Goal: Communication & Community: Answer question/provide support

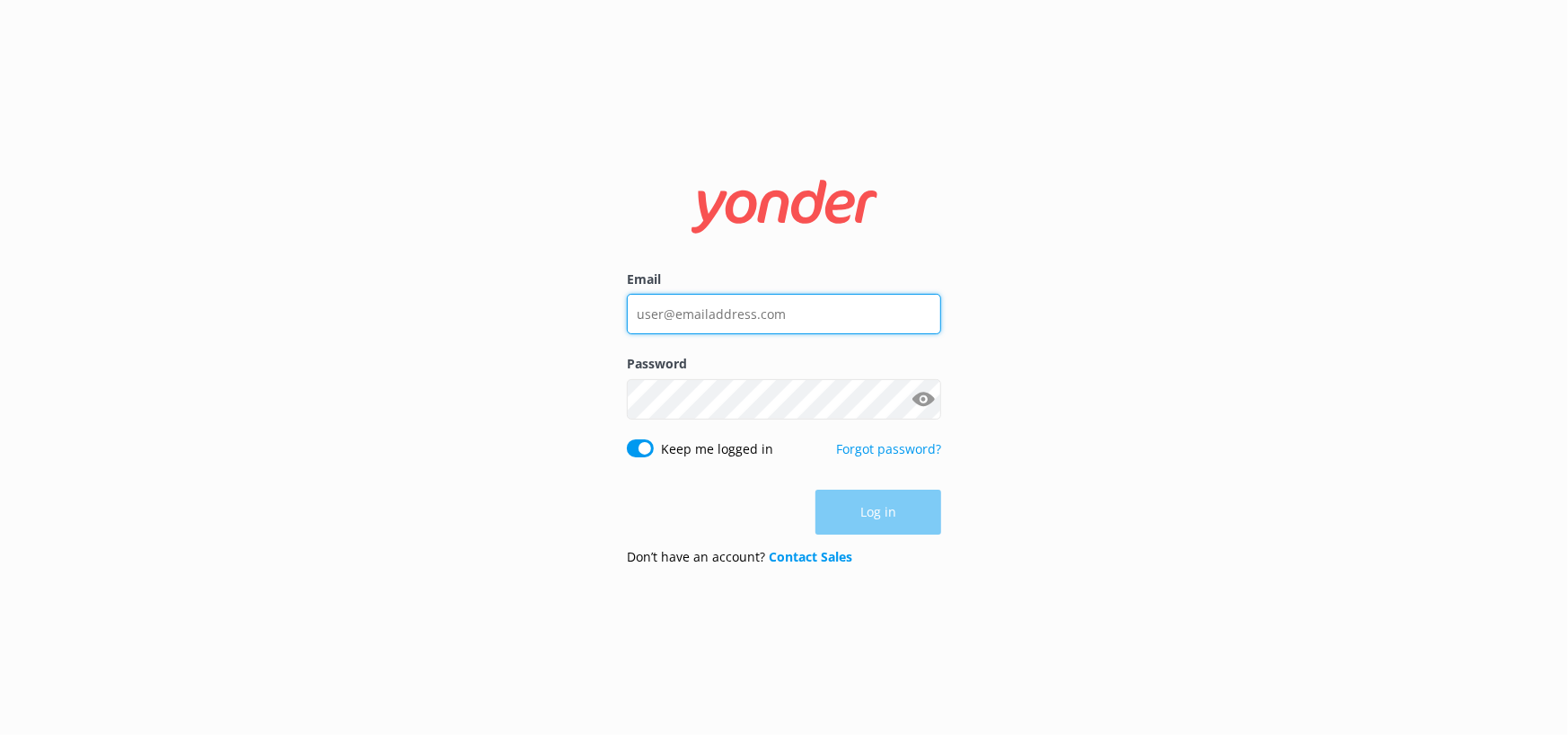
type input "[EMAIL_ADDRESS][DOMAIN_NAME]"
click at [1089, 477] on div "Email [EMAIL_ADDRESS][DOMAIN_NAME] Password Show password Keep me logged in For…" at bounding box center [784, 367] width 1568 height 735
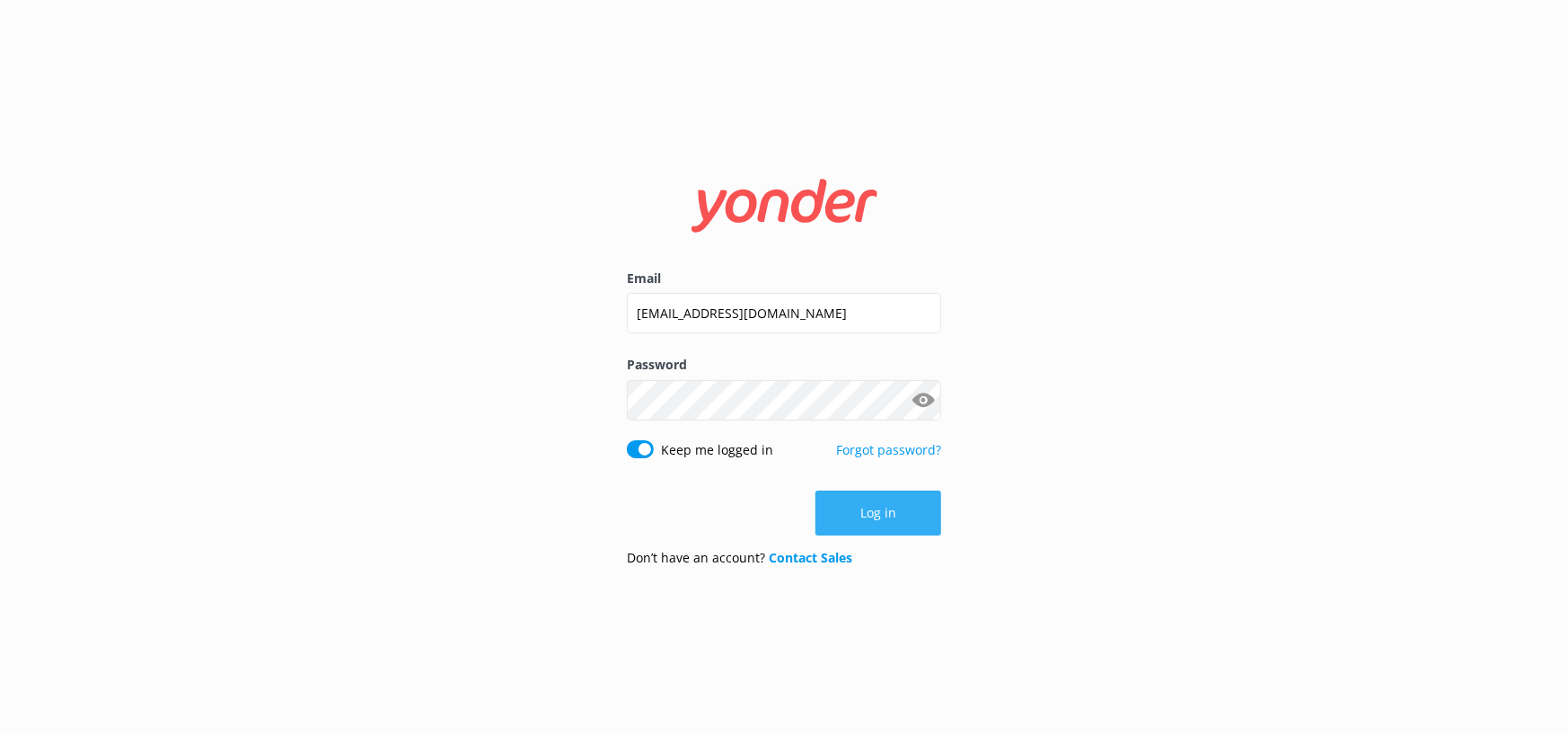
click at [899, 518] on button "Log in" at bounding box center [878, 513] width 125 height 45
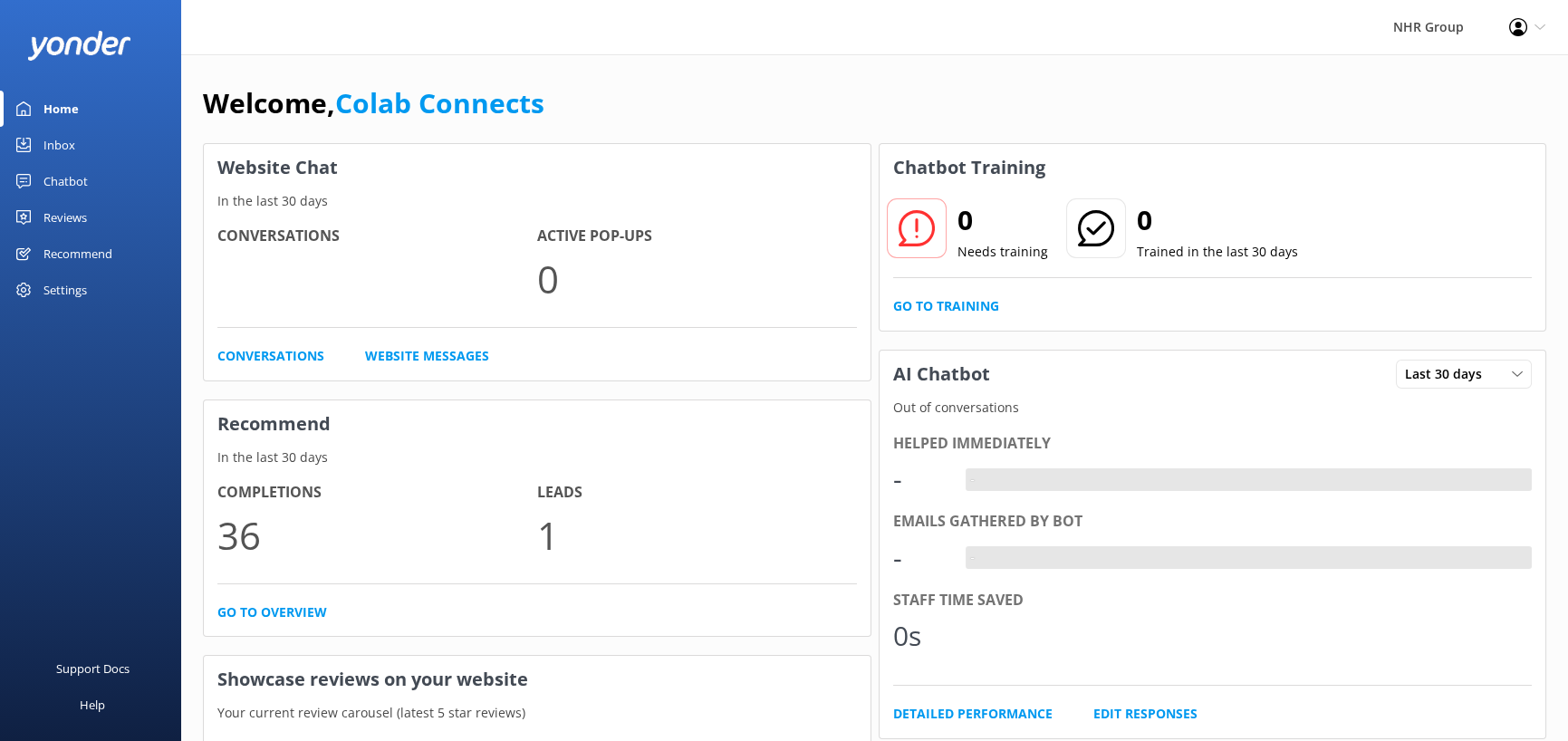
click at [65, 187] on div "Chatbot" at bounding box center [65, 181] width 44 height 37
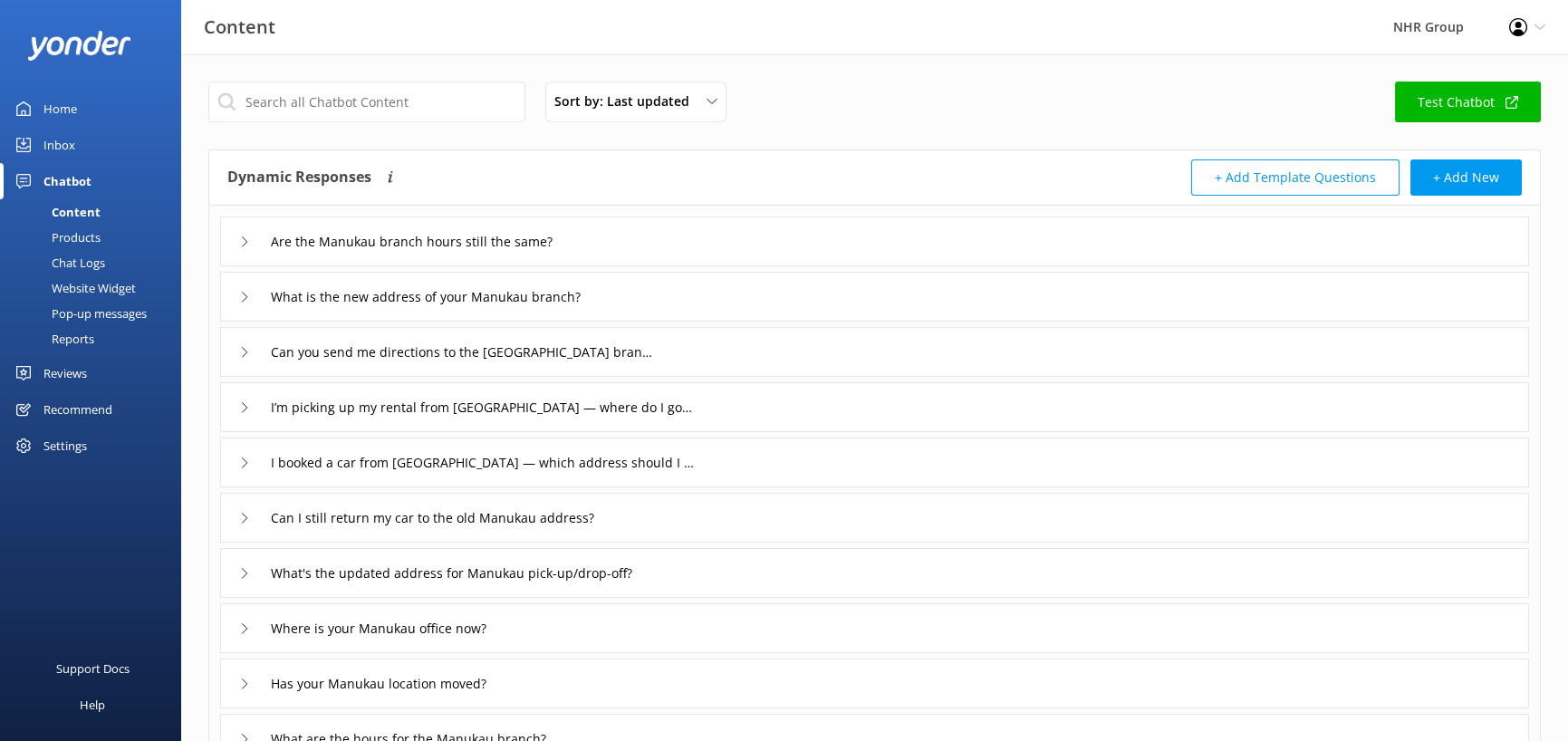
click at [72, 238] on div "Products" at bounding box center [56, 237] width 90 height 25
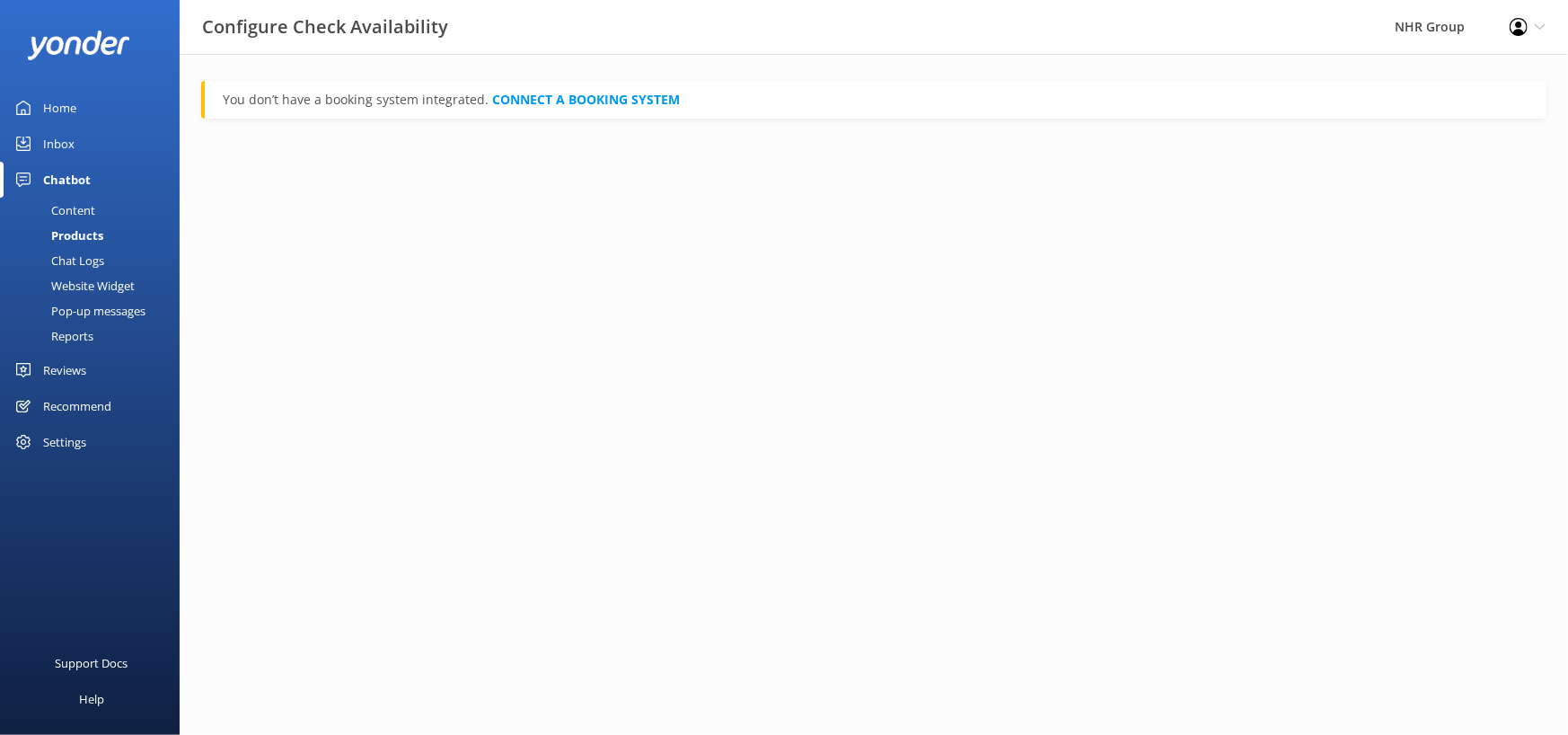
click at [98, 214] on link "Content" at bounding box center [96, 210] width 169 height 25
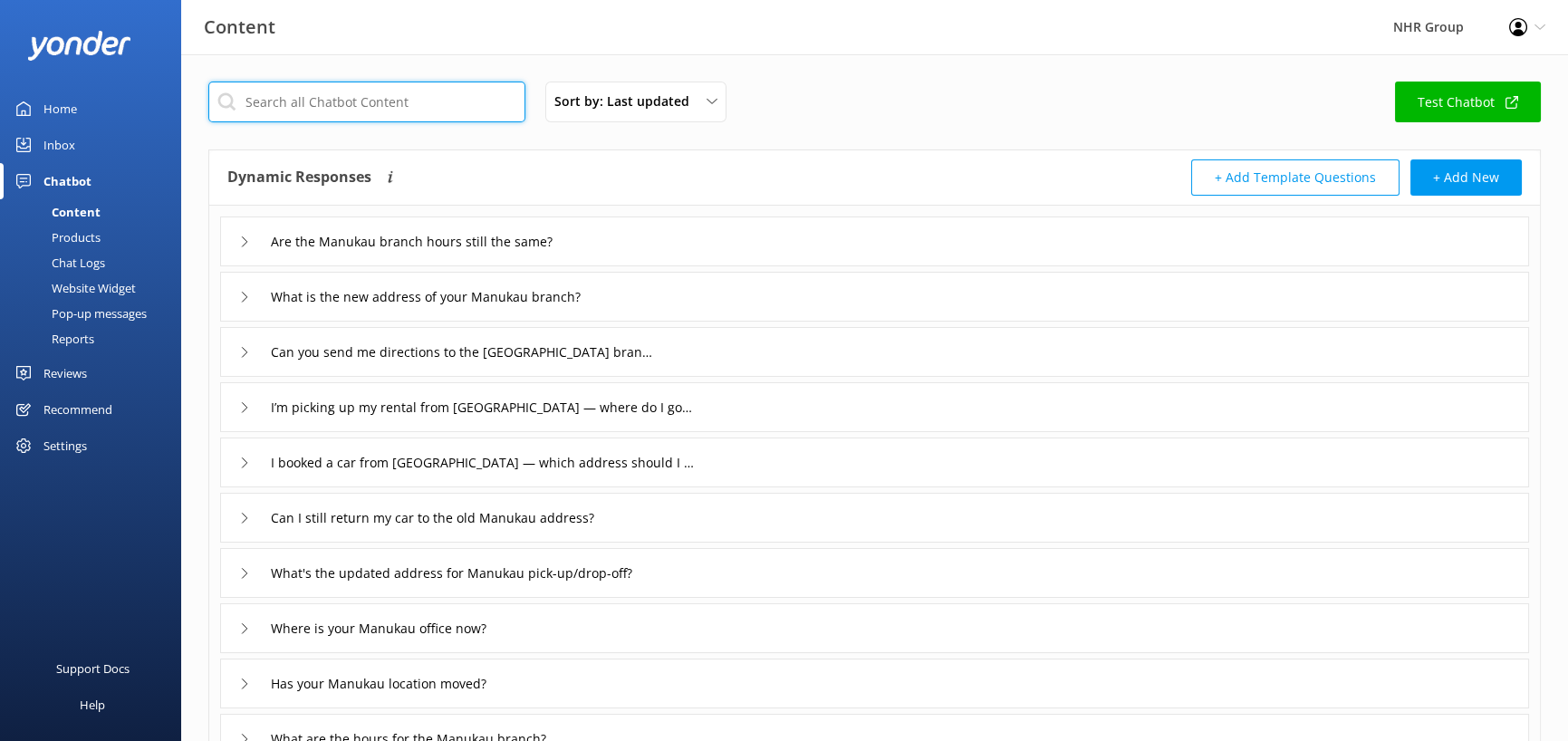
click at [387, 97] on input "text" at bounding box center [366, 102] width 317 height 41
type input "manukau"
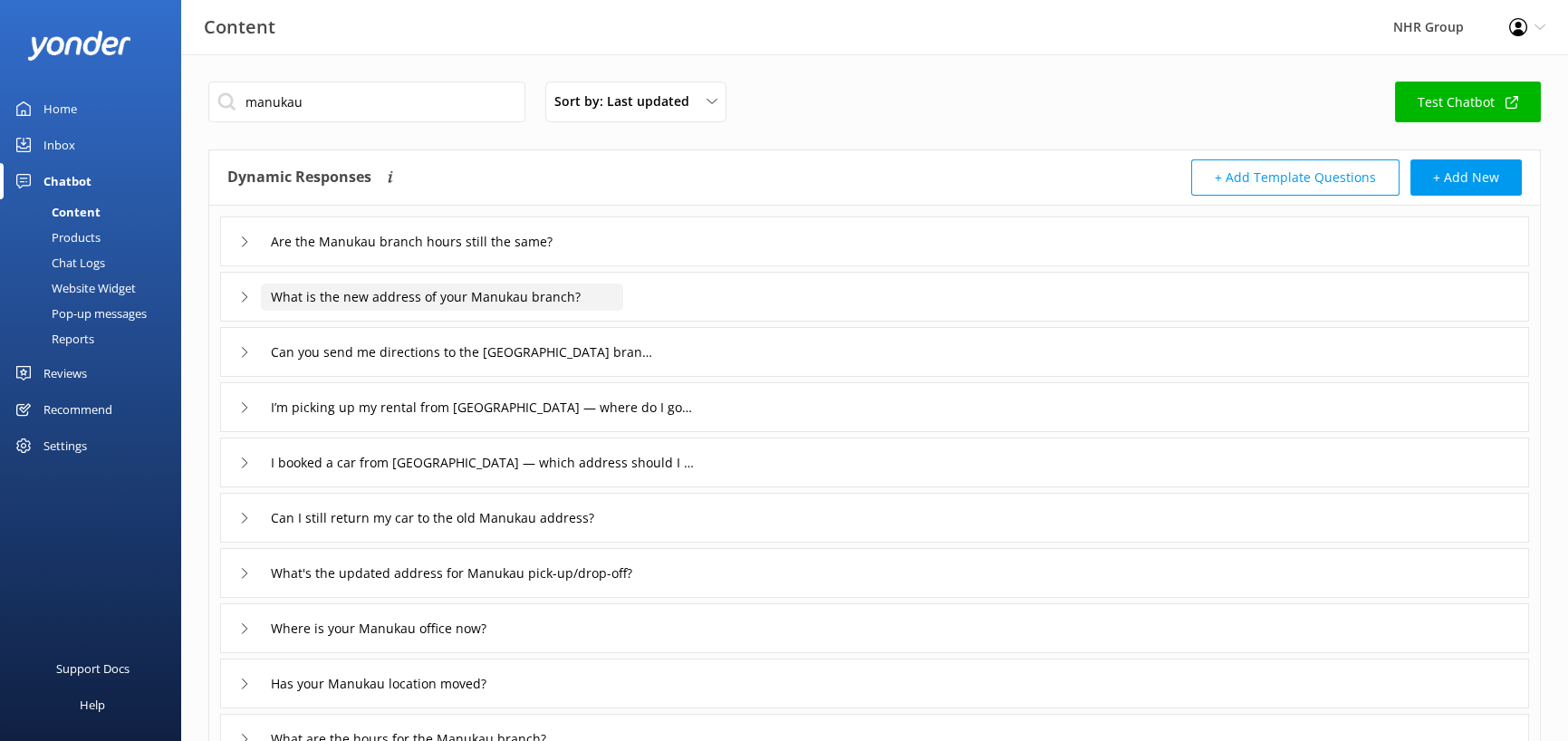
click at [552, 302] on input "What is the new address of your Manukau branch?" at bounding box center [441, 297] width 363 height 27
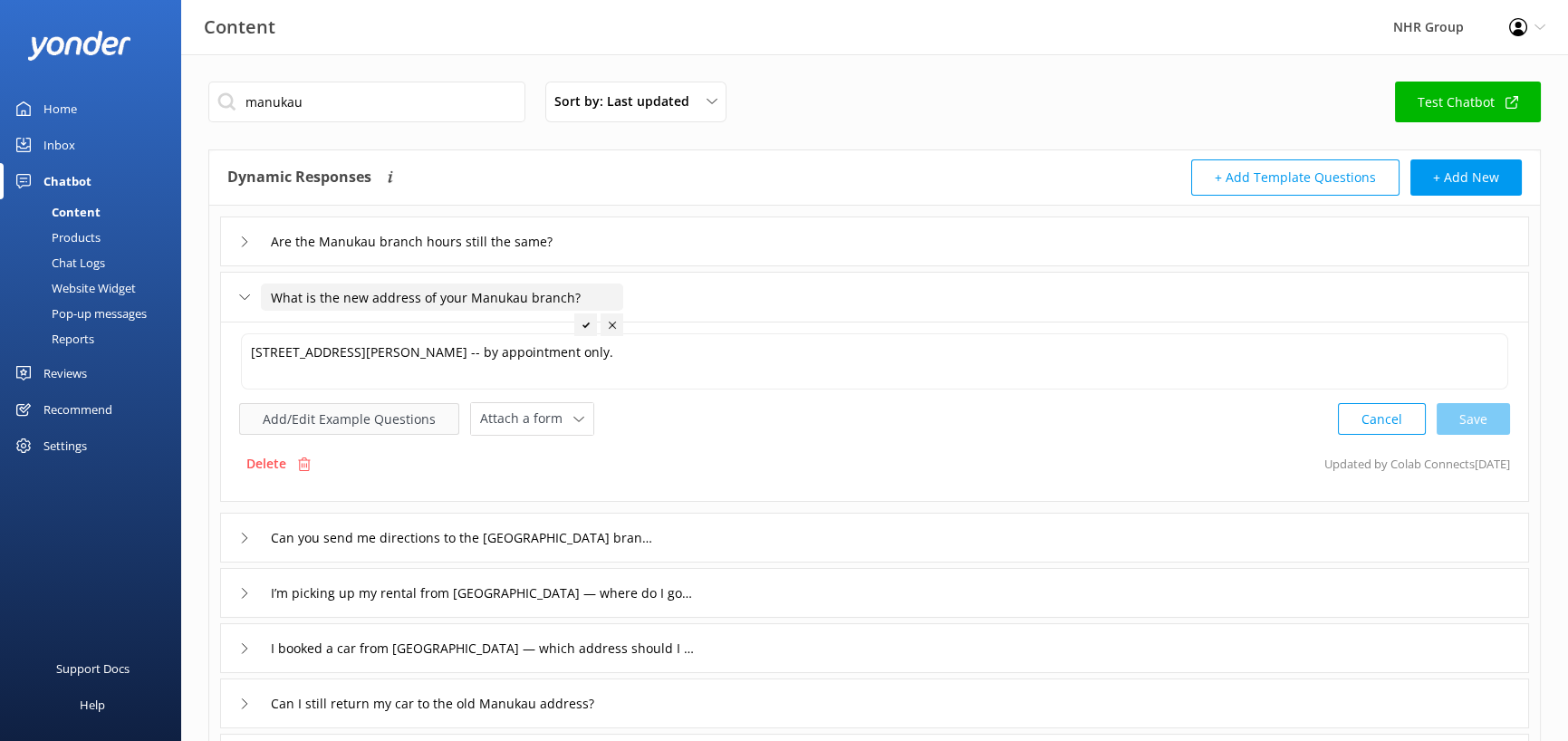
click at [305, 411] on button "Add/Edit Example Questions" at bounding box center [349, 419] width 220 height 32
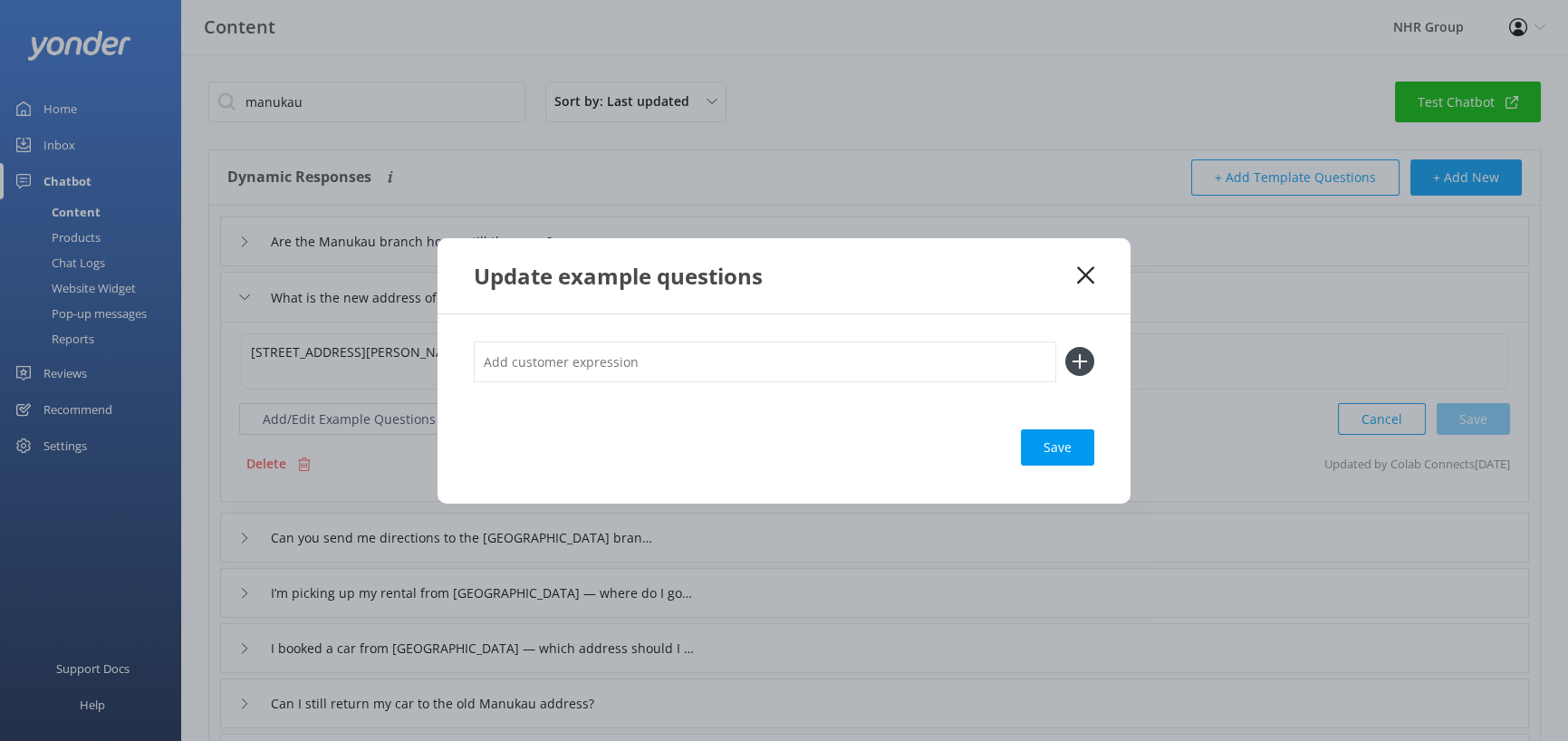
click at [1075, 279] on div "Update example questions" at bounding box center [776, 275] width 604 height 30
click at [1087, 279] on use at bounding box center [1085, 274] width 17 height 17
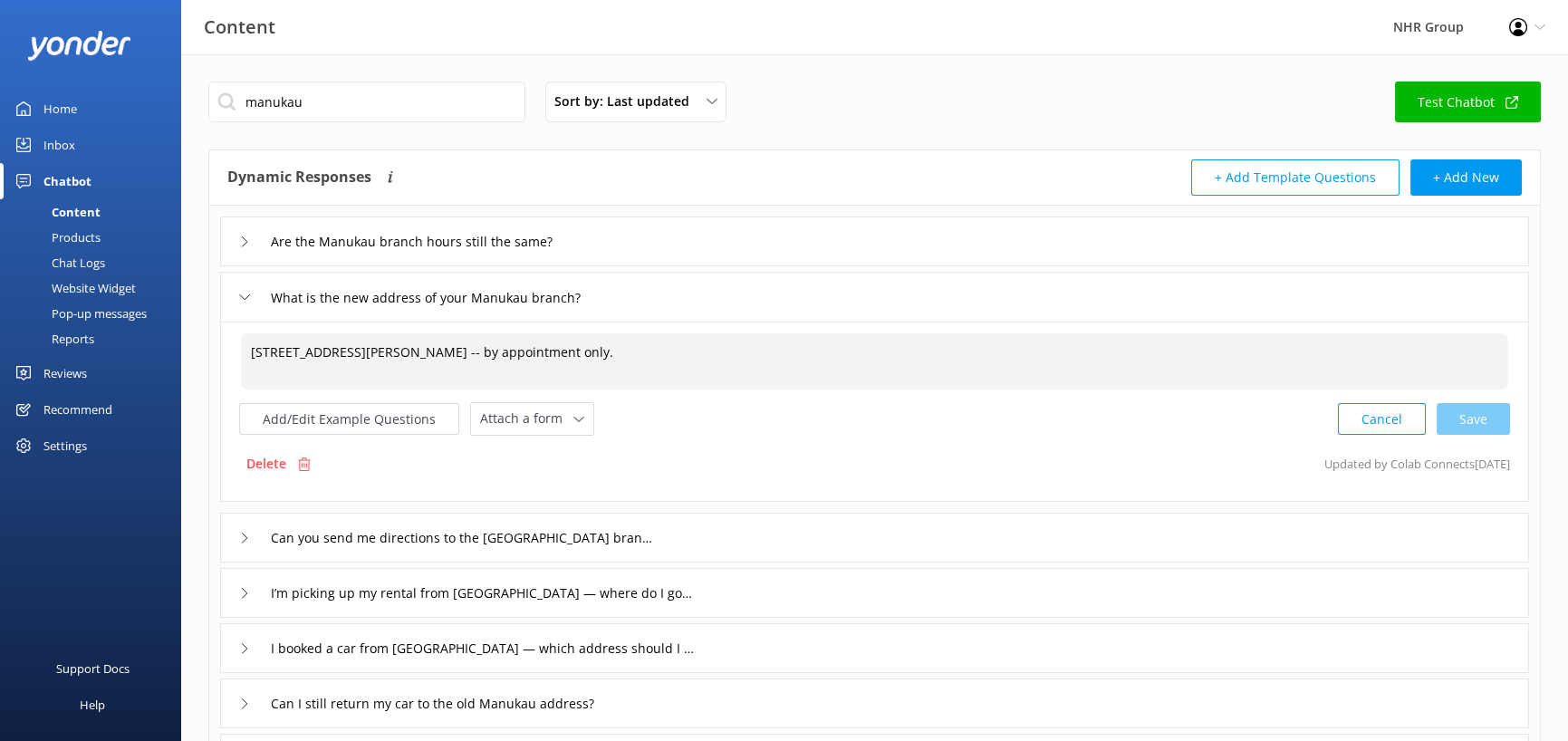
click at [281, 352] on textarea "[STREET_ADDRESS][PERSON_NAME] -- by appointment only." at bounding box center [874, 362] width 1267 height 56
click at [261, 351] on textarea "[STREET_ADDRESS][PERSON_NAME] -- by appointment only." at bounding box center [874, 362] width 1267 height 56
click at [1484, 415] on div "Cancel Save" at bounding box center [1425, 419] width 172 height 34
type textarea "[STREET_ADDRESS][PERSON_NAME] -- by appointment only."
click at [696, 540] on div "Can you send me directions to the [GEOGRAPHIC_DATA] branch?" at bounding box center [874, 535] width 1309 height 50
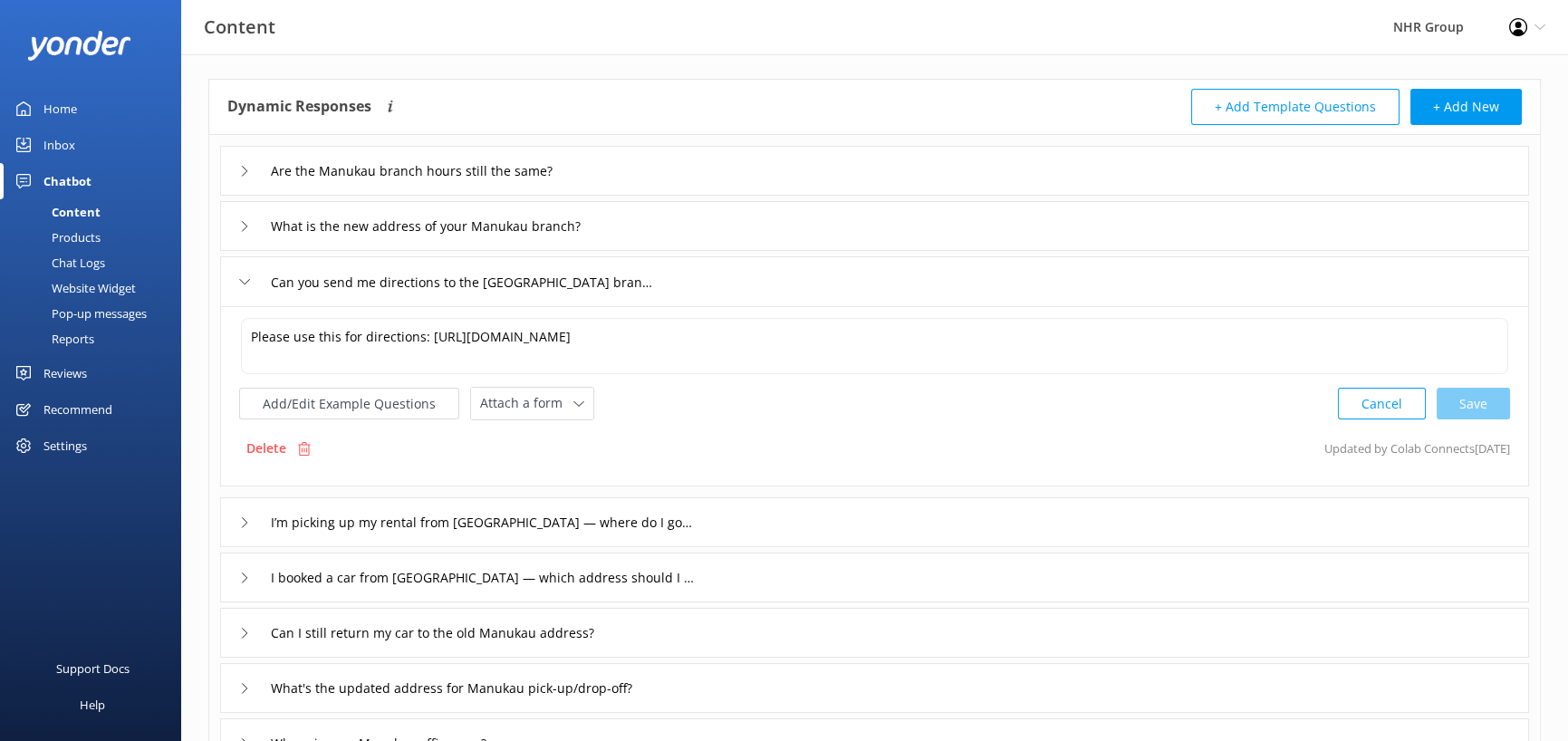
scroll to position [91, 0]
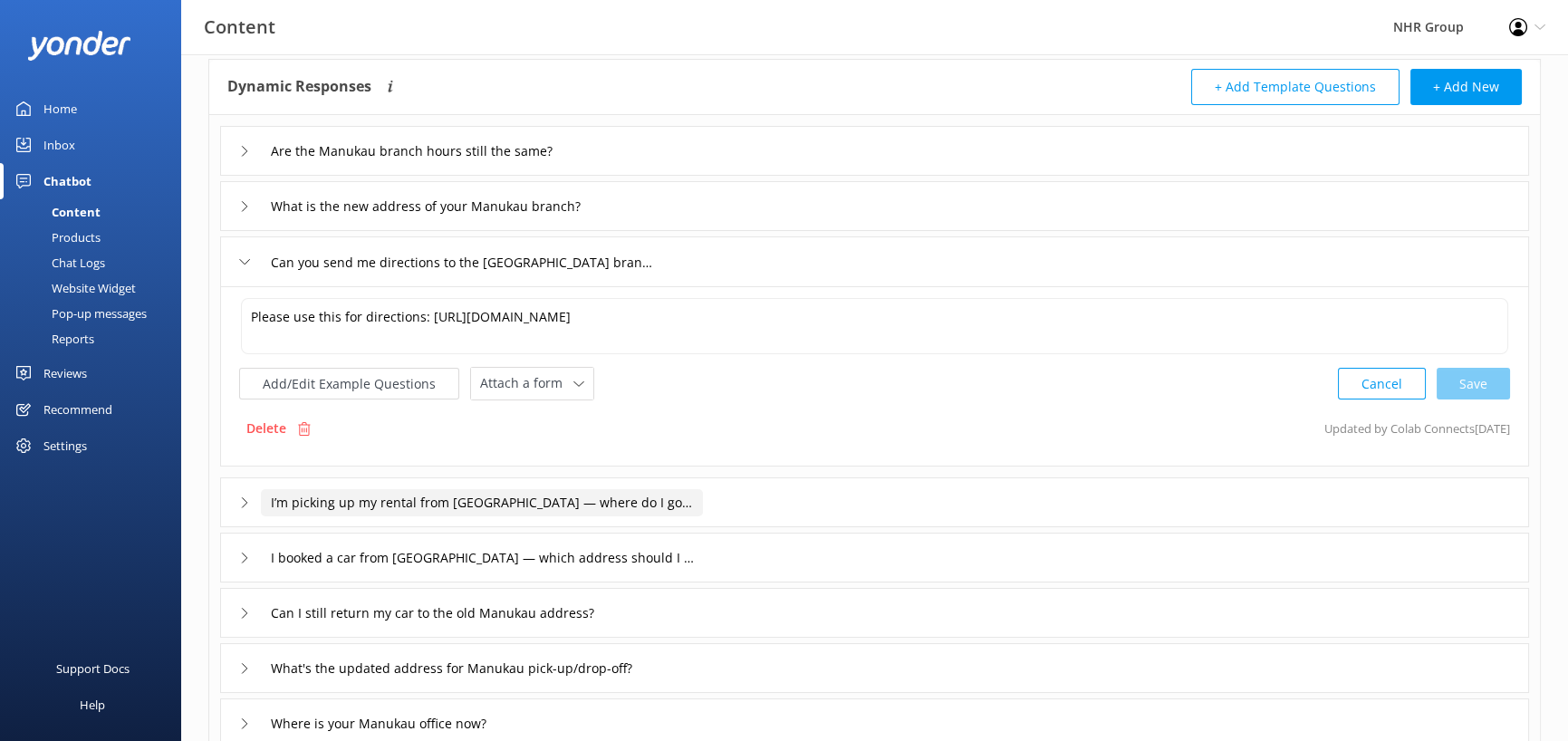
click at [674, 503] on input "I’m picking up my rental from [GEOGRAPHIC_DATA] — where do I go now?" at bounding box center [482, 502] width 442 height 27
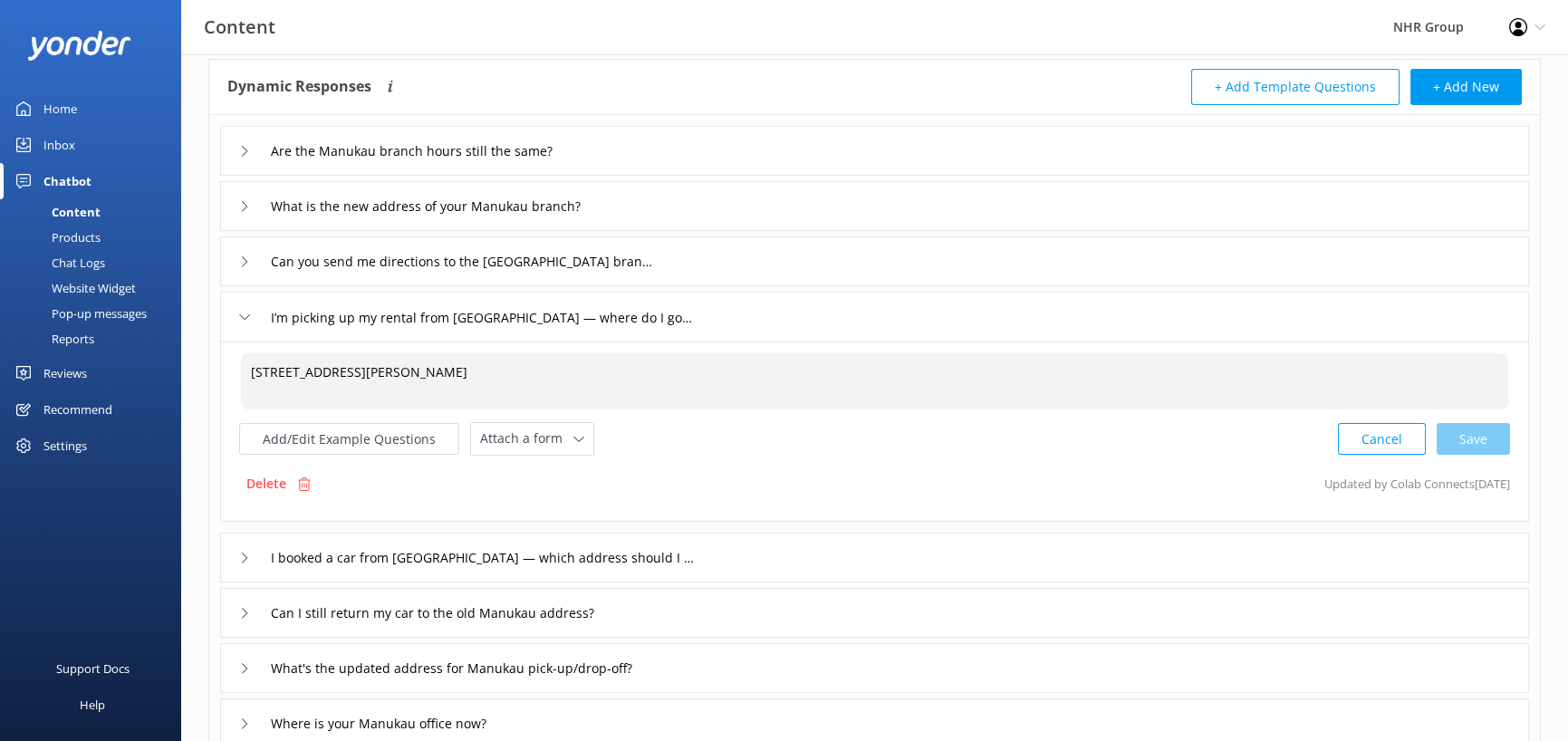
click at [253, 367] on textarea "[STREET_ADDRESS][PERSON_NAME]" at bounding box center [874, 381] width 1267 height 56
click at [254, 372] on textarea "[STREET_ADDRESS][PERSON_NAME]" at bounding box center [874, 381] width 1267 height 56
click at [1470, 444] on div "Cancel Loading.." at bounding box center [1425, 437] width 172 height 34
type textarea "[STREET_ADDRESS][PERSON_NAME]"
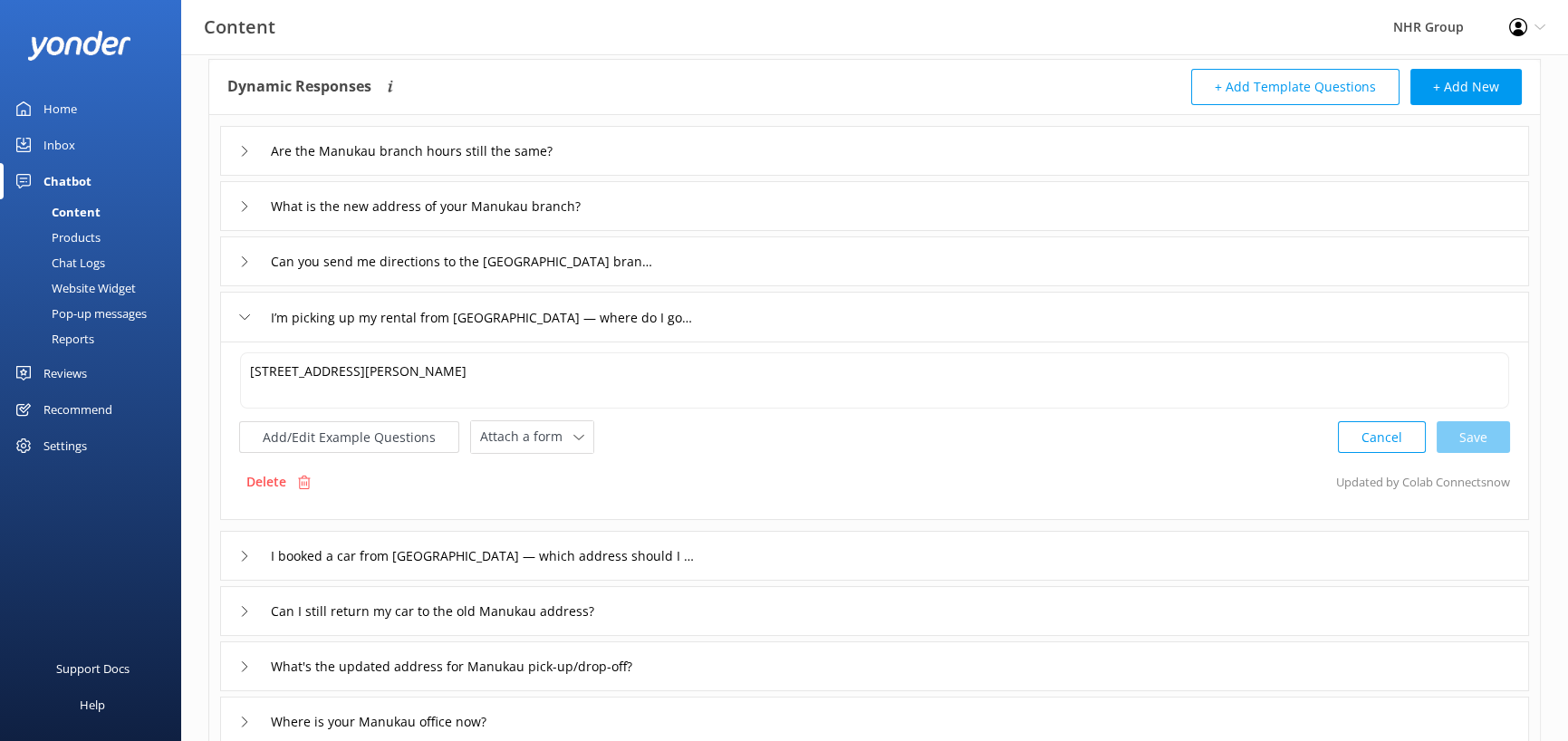
click at [760, 552] on div "I booked a car from [GEOGRAPHIC_DATA] — which address should I go to?" at bounding box center [874, 555] width 1309 height 50
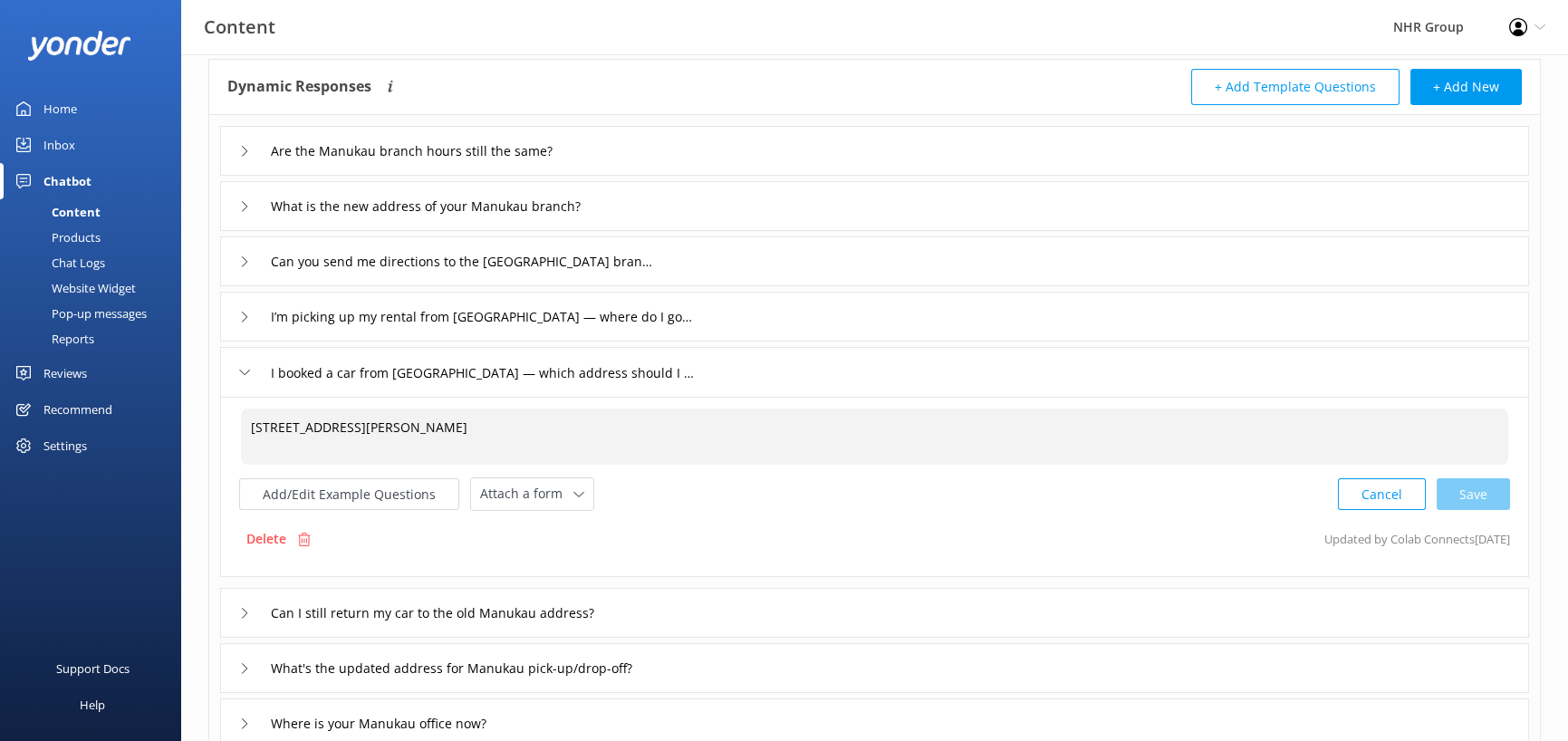
click at [257, 427] on textarea "[STREET_ADDRESS][PERSON_NAME]" at bounding box center [874, 437] width 1267 height 56
click at [1462, 487] on div "Cancel Loading.." at bounding box center [1425, 493] width 172 height 34
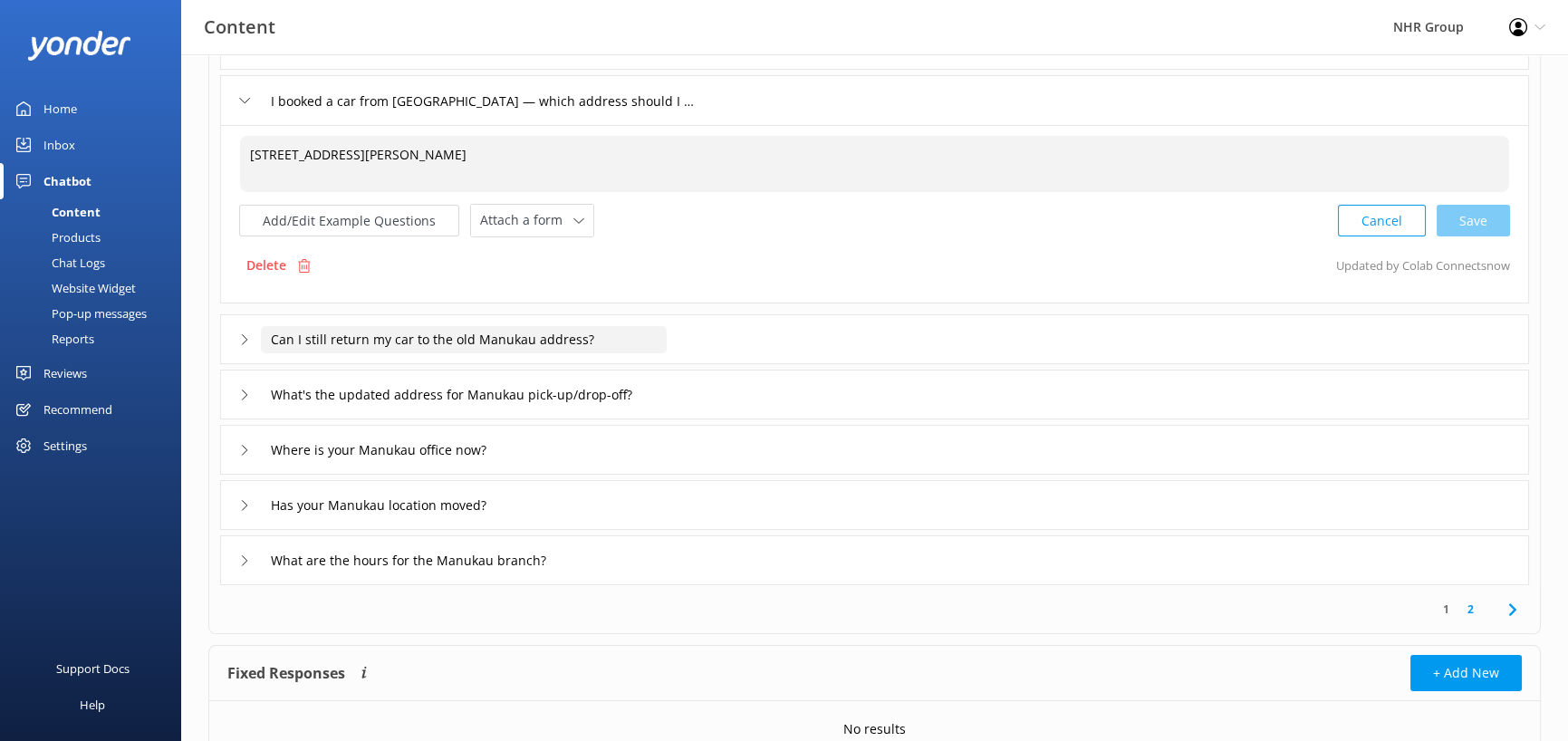
type textarea "[STREET_ADDRESS][PERSON_NAME]"
click at [614, 336] on input "Can I still return my car to the old Manukau address?" at bounding box center [463, 339] width 406 height 27
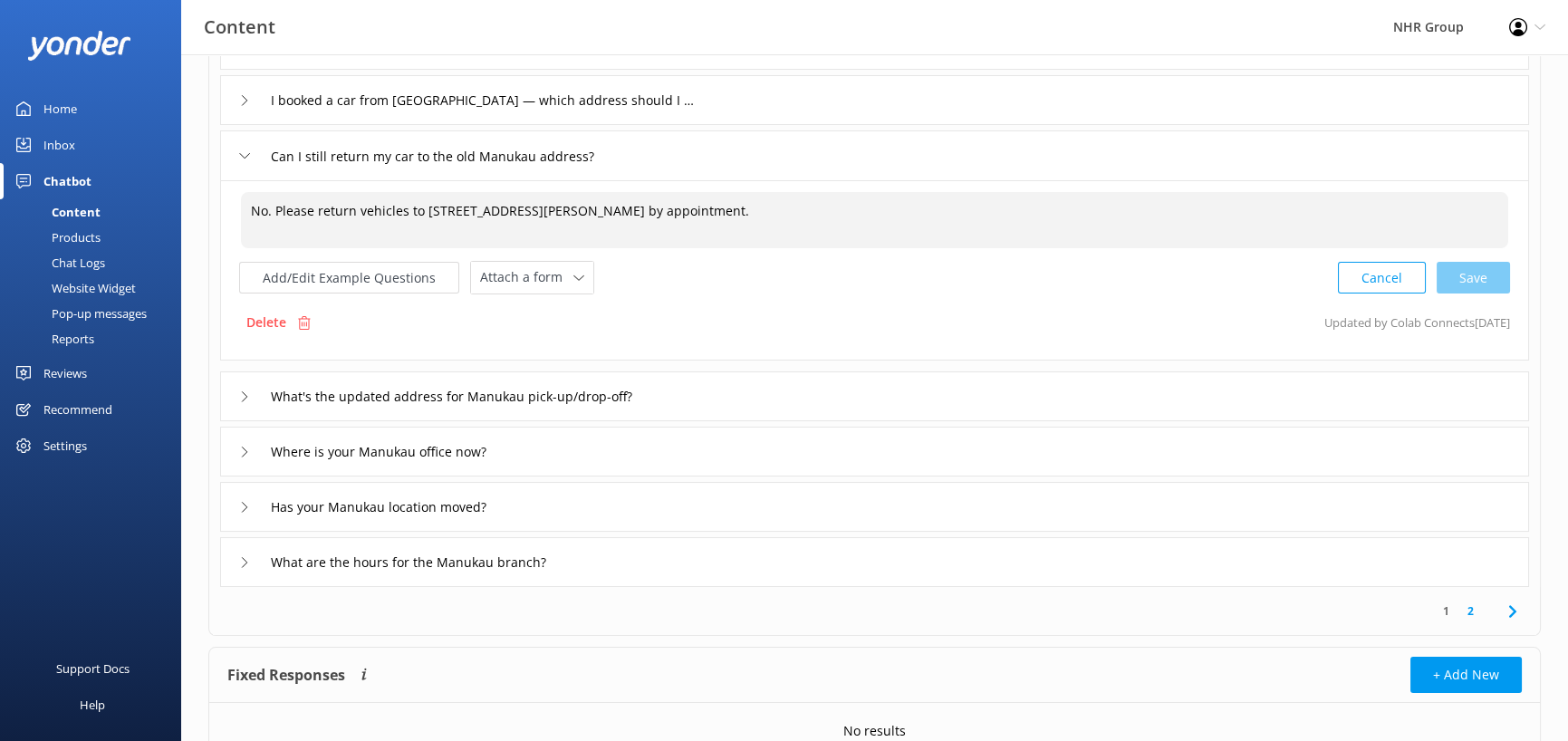
click at [427, 207] on textarea "No. Please return vehicles to [STREET_ADDRESS][PERSON_NAME] by appointment." at bounding box center [874, 220] width 1267 height 56
click at [1461, 276] on div "Cancel Loading.." at bounding box center [1425, 275] width 172 height 34
type textarea "No. Please return vehicles to [STREET_ADDRESS][PERSON_NAME] by appointment."
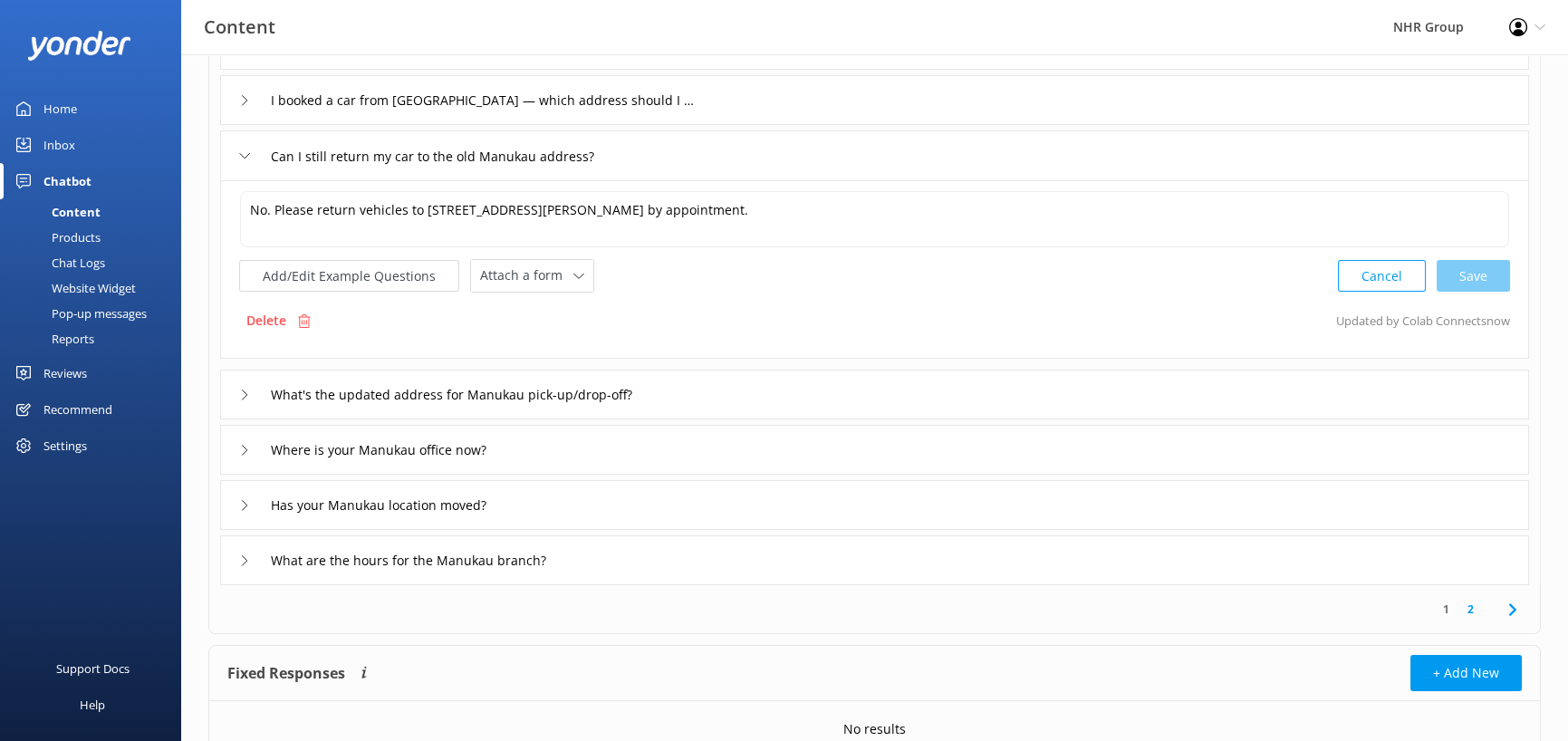
click at [722, 399] on div "What's the updated address for Manukau pick-up/drop-off?" at bounding box center [874, 393] width 1309 height 50
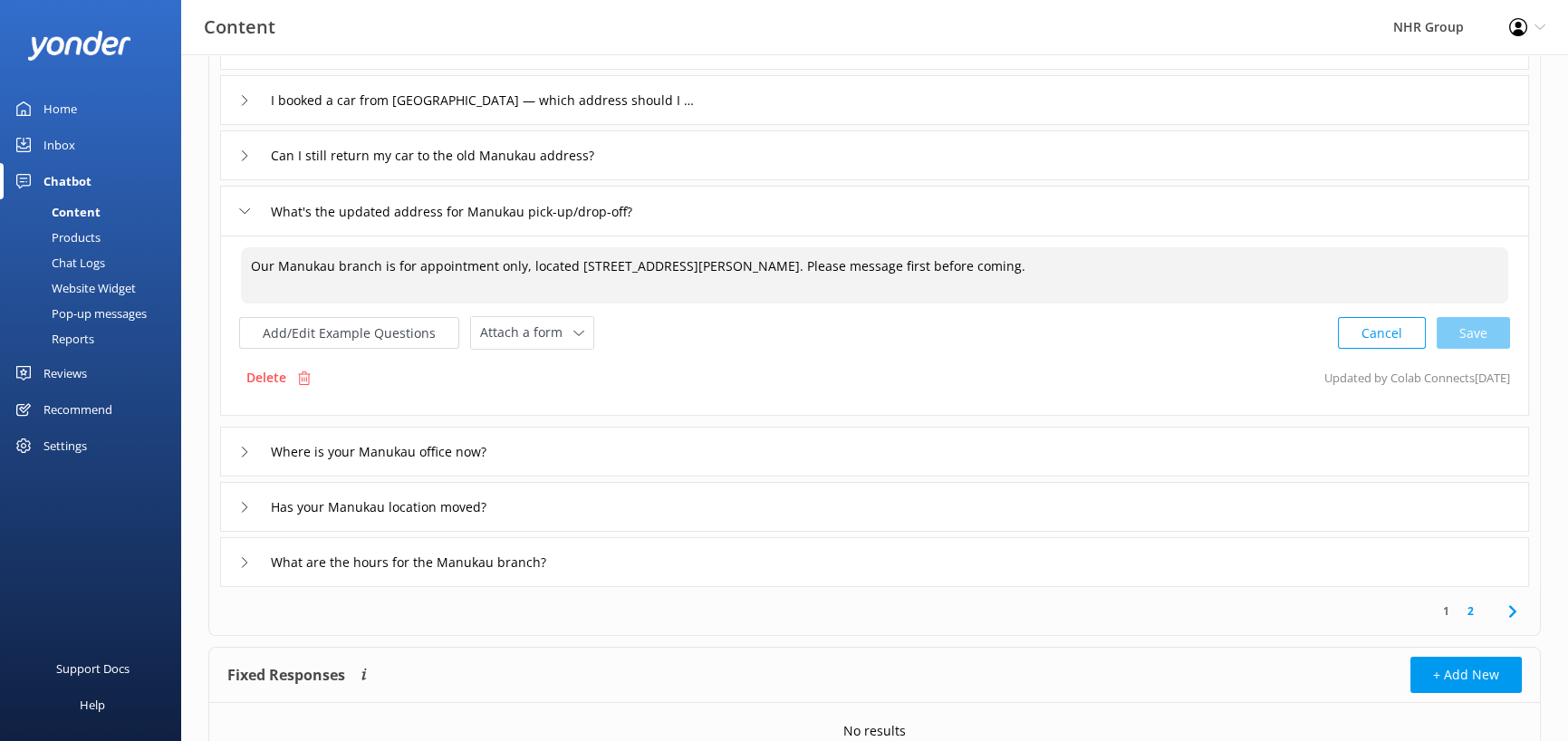
click at [578, 265] on textarea "Our Manukau branch is for appointment only, located [STREET_ADDRESS][PERSON_NAM…" at bounding box center [874, 275] width 1267 height 56
click at [1488, 335] on div "Cancel Loading.." at bounding box center [1425, 331] width 172 height 34
type textarea "Our Manukau branch is for appointment only, located [STREET_ADDRESS][PERSON_NAM…"
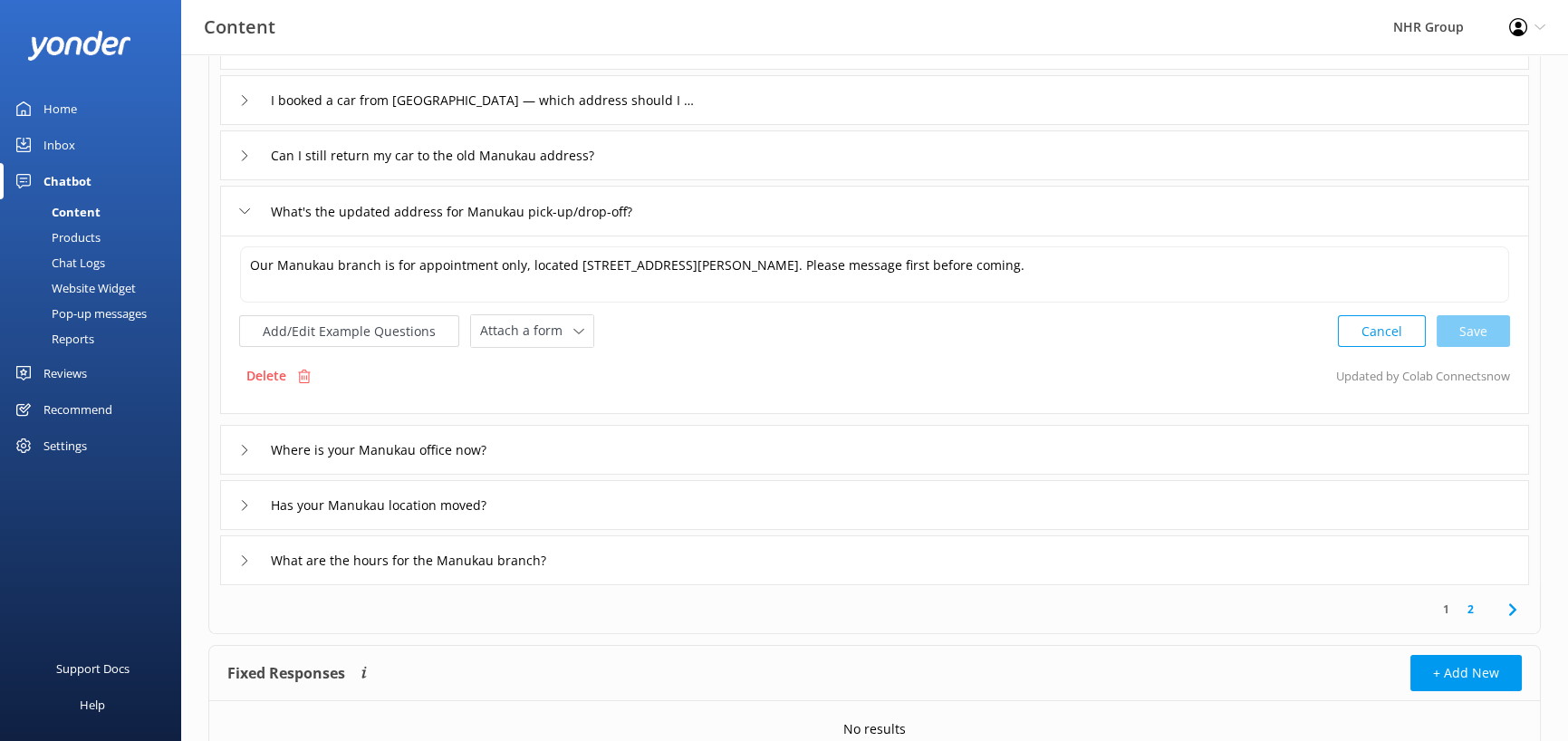
click at [700, 447] on div "Where is your Manukau office now?" at bounding box center [874, 449] width 1309 height 50
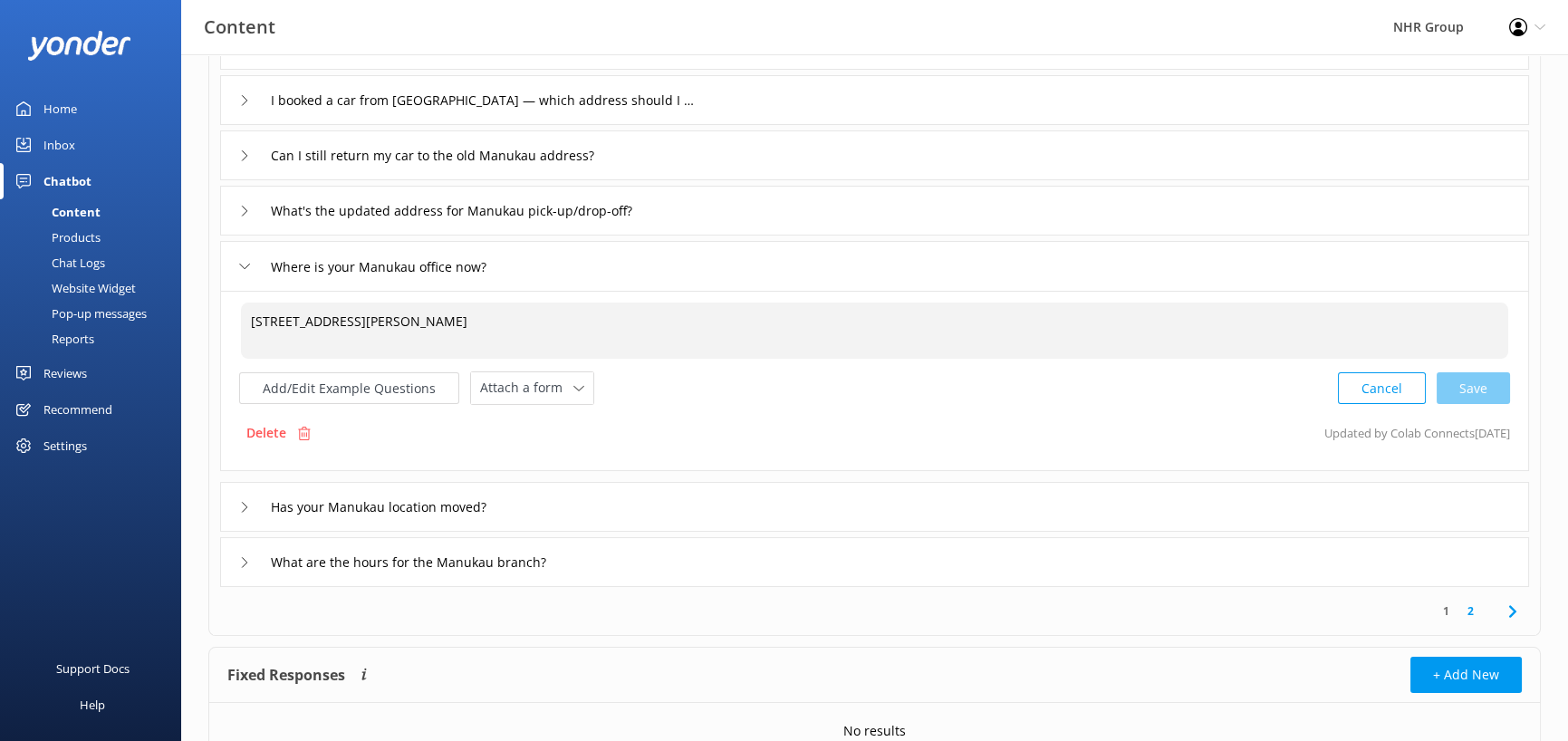
click at [257, 321] on textarea "[STREET_ADDRESS][PERSON_NAME]" at bounding box center [874, 331] width 1267 height 56
click at [1489, 393] on div "Cancel Save" at bounding box center [1425, 388] width 172 height 34
type textarea "[STREET_ADDRESS][PERSON_NAME]"
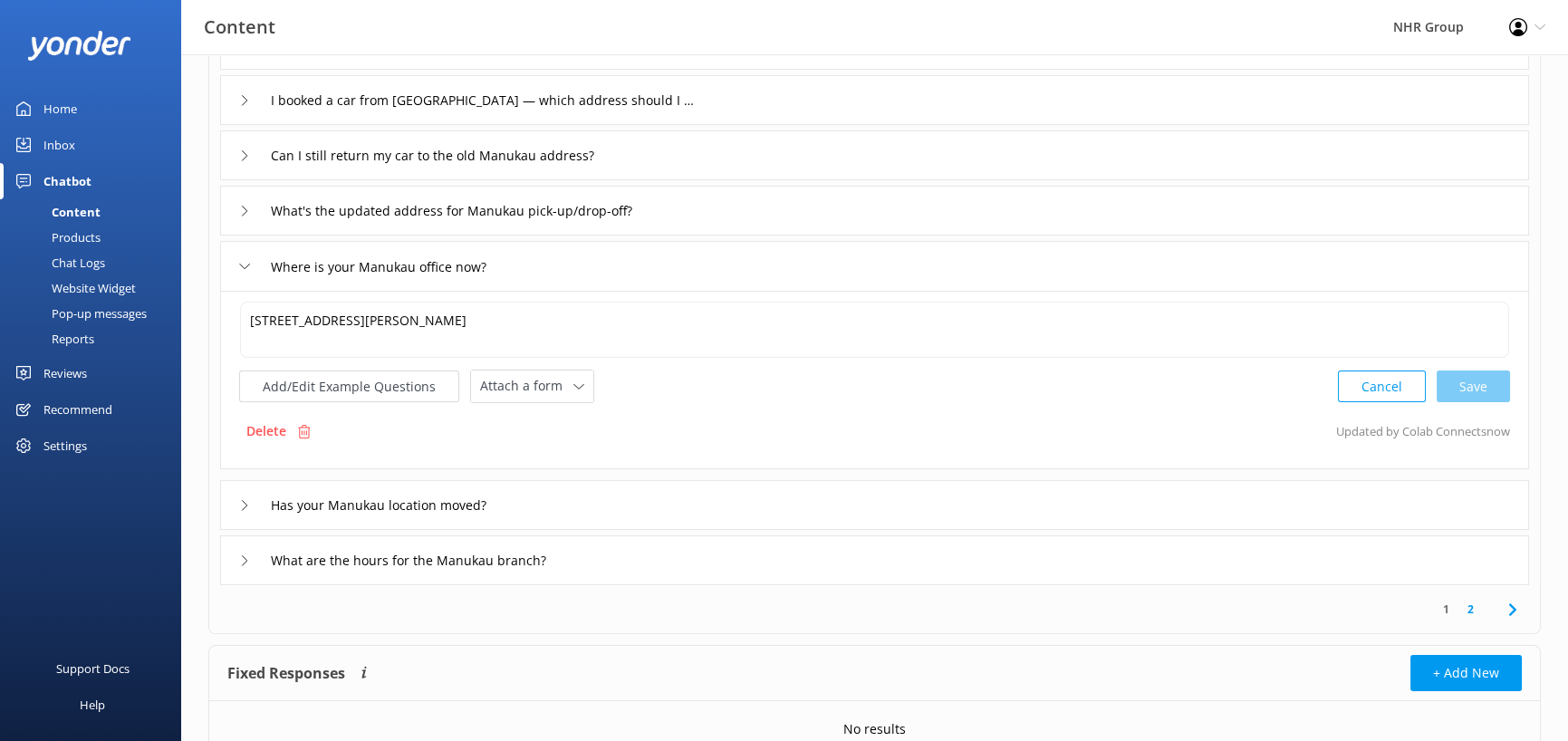
click at [689, 499] on div "Has your Manukau location moved?" at bounding box center [874, 504] width 1309 height 50
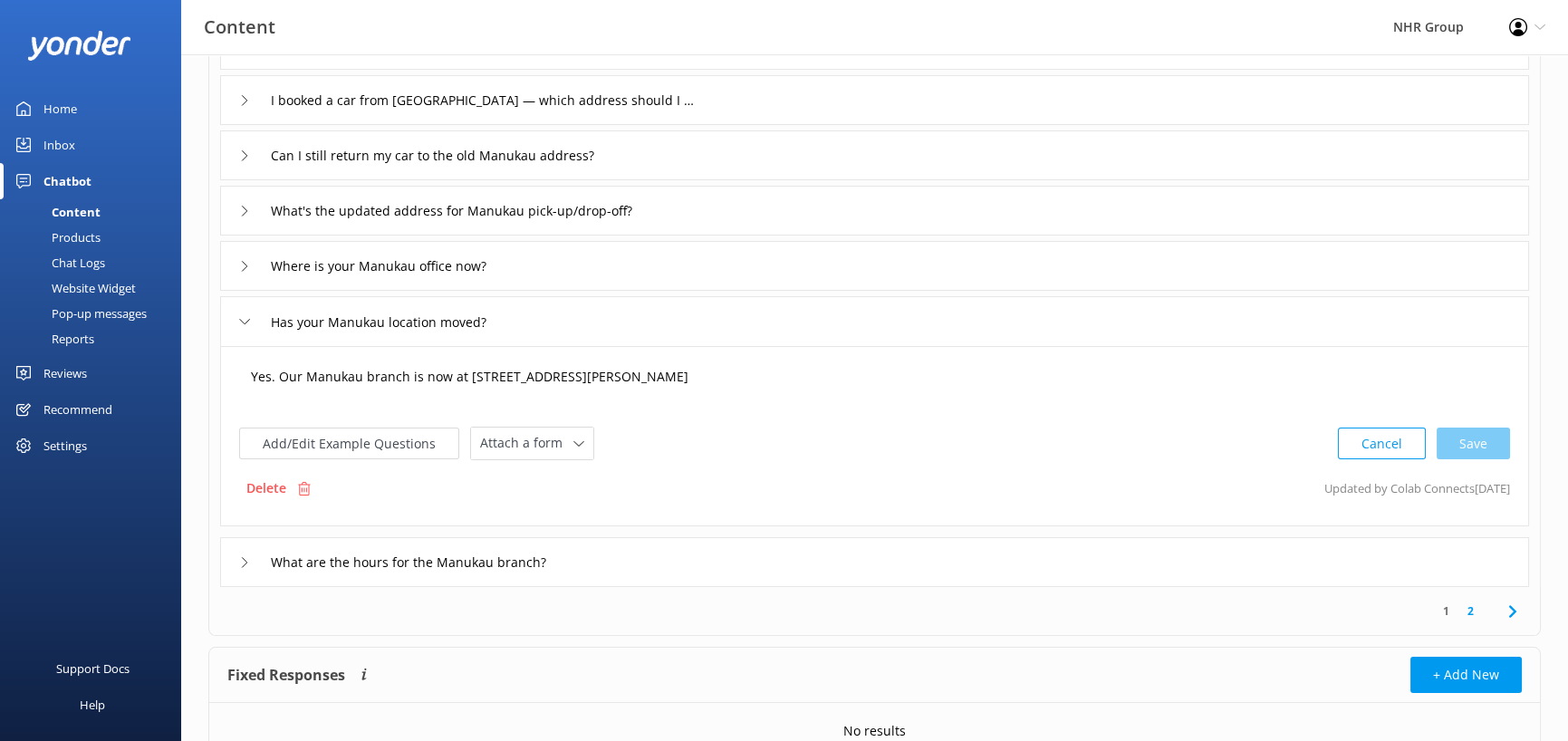
click at [470, 378] on textarea "Yes. Our Manukau branch is now at [STREET_ADDRESS][PERSON_NAME]" at bounding box center [874, 386] width 1267 height 56
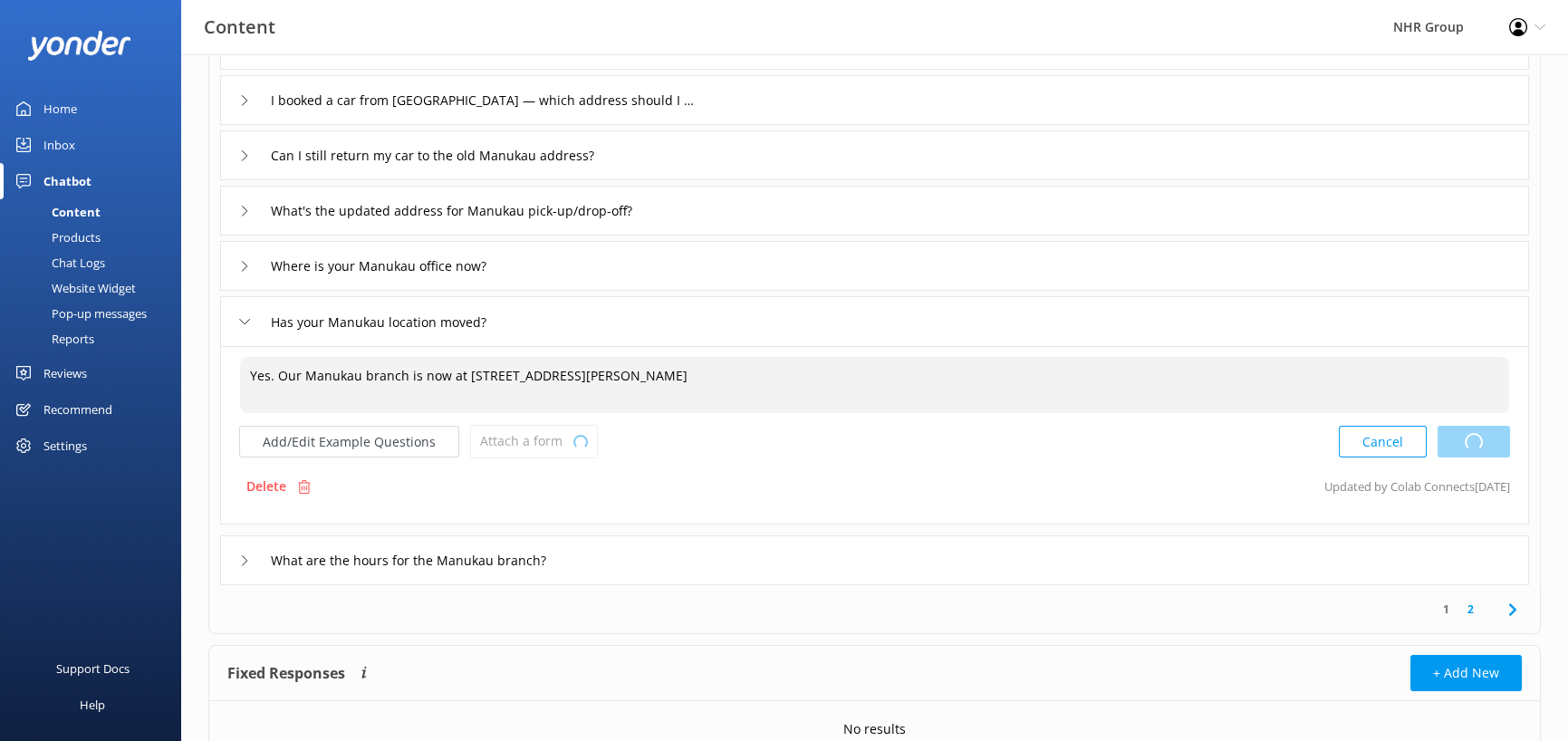
click at [1484, 436] on div "Cancel Loading.." at bounding box center [1425, 441] width 172 height 34
type textarea "Yes. Our Manukau branch is now at [STREET_ADDRESS][PERSON_NAME]"
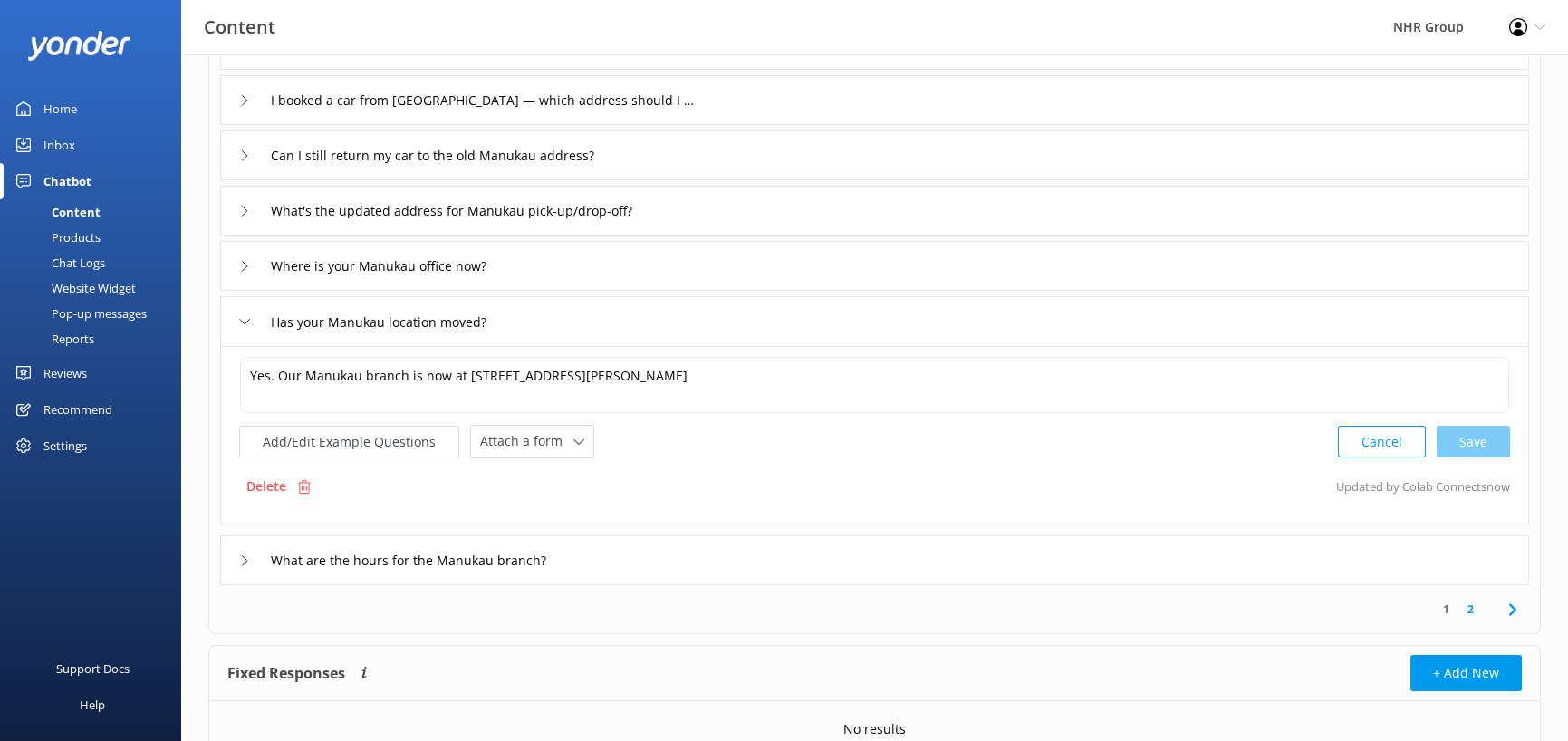
click at [652, 544] on div "What are the hours for the Manukau branch?" at bounding box center [874, 559] width 1309 height 50
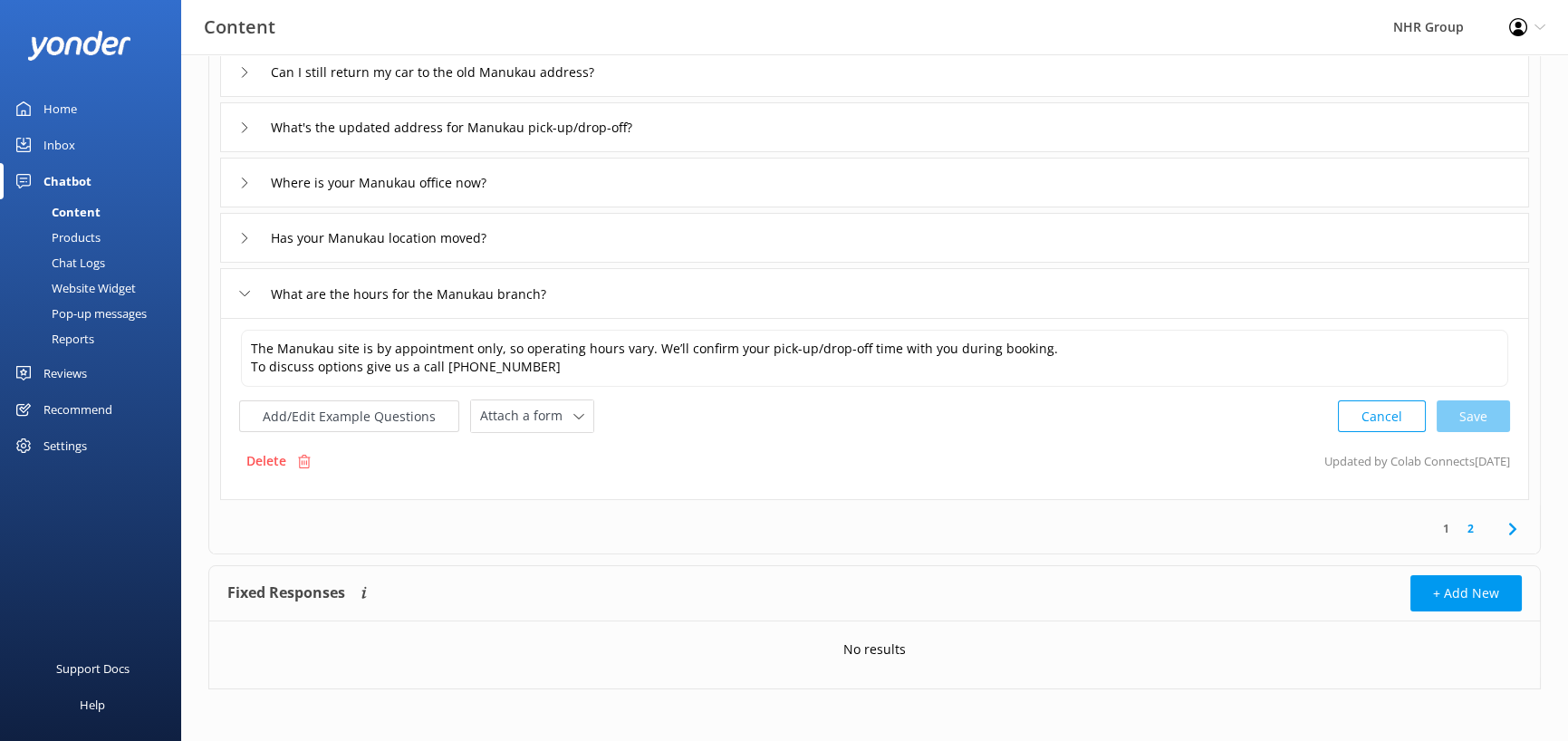
scroll to position [447, 0]
click at [1472, 528] on link "2" at bounding box center [1471, 527] width 24 height 17
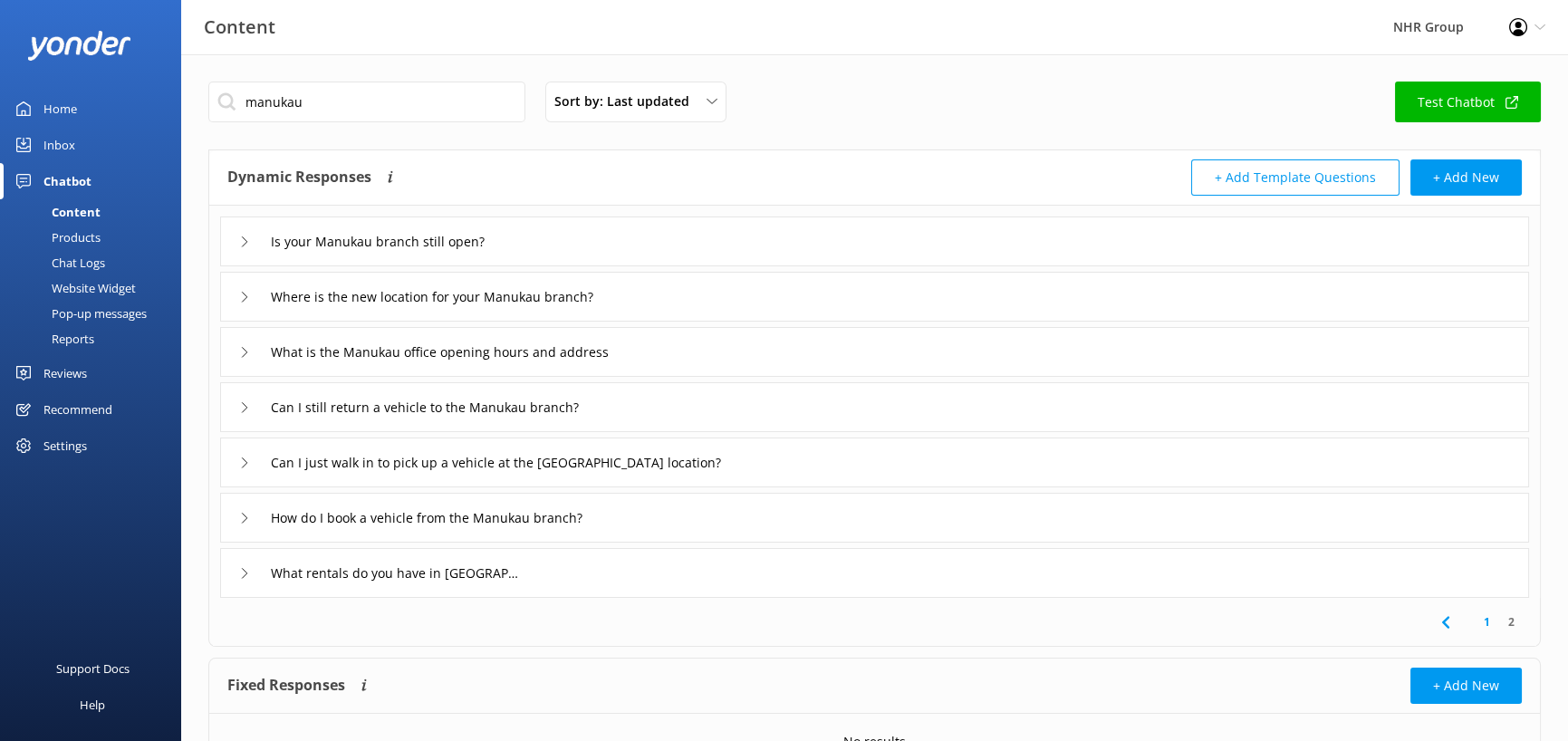
click at [422, 259] on div "Is your Manukau branch still open?" at bounding box center [874, 241] width 1309 height 50
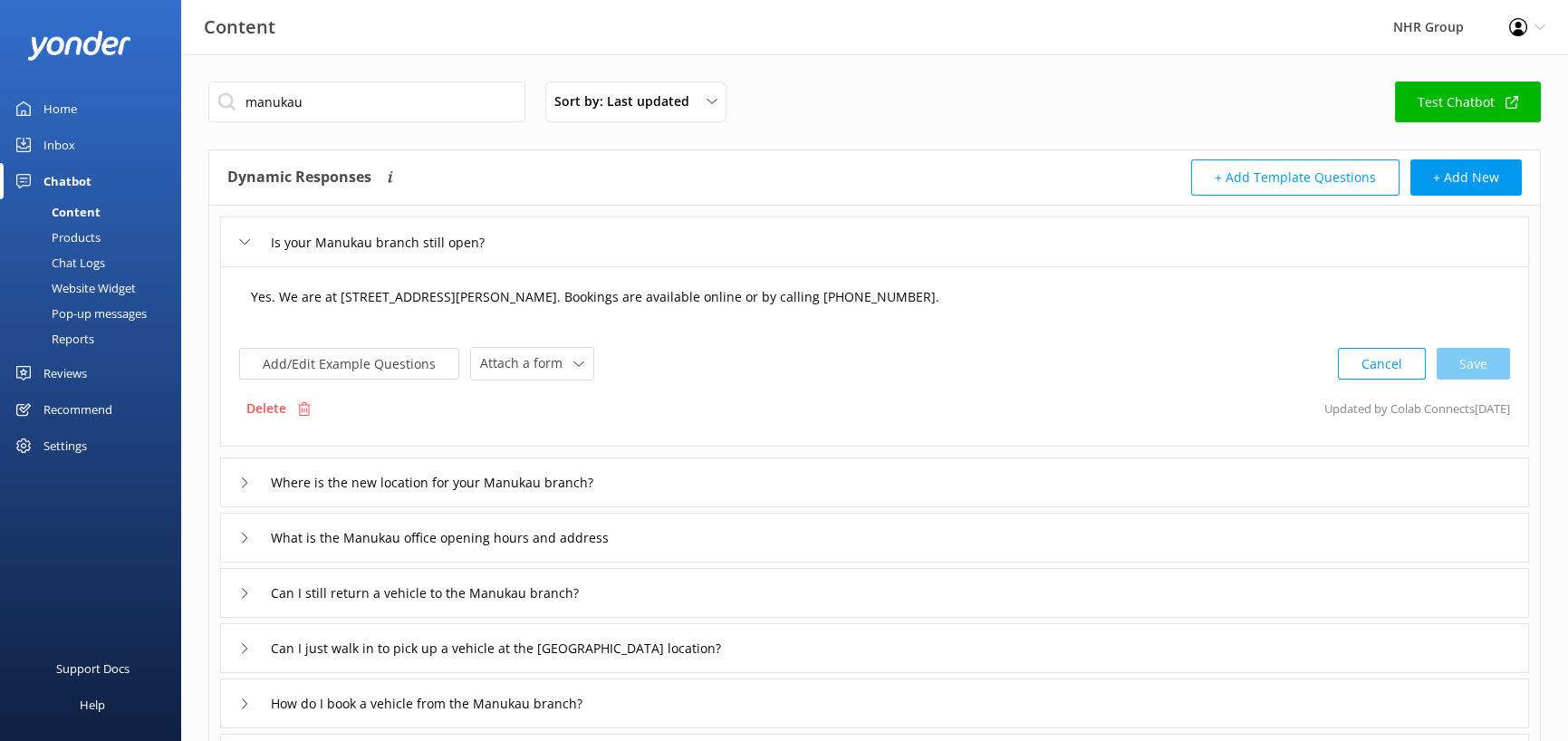
click at [341, 294] on textarea "Yes. We are at [STREET_ADDRESS][PERSON_NAME]. Bookings are available online or …" at bounding box center [874, 306] width 1267 height 56
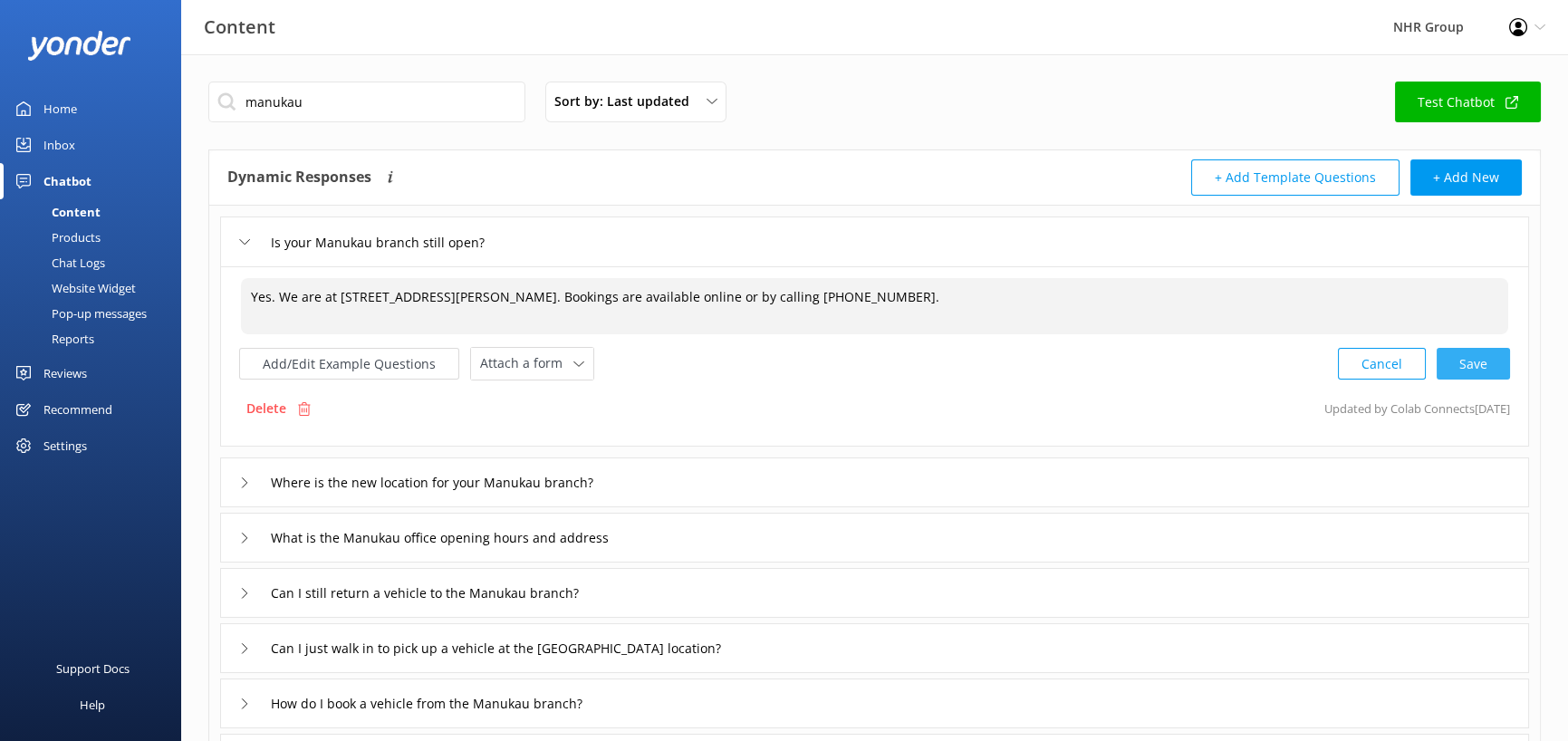
click at [1469, 369] on div "Cancel Save" at bounding box center [1425, 363] width 172 height 34
type textarea "Yes. We are at [STREET_ADDRESS][PERSON_NAME]. Bookings are available online or …"
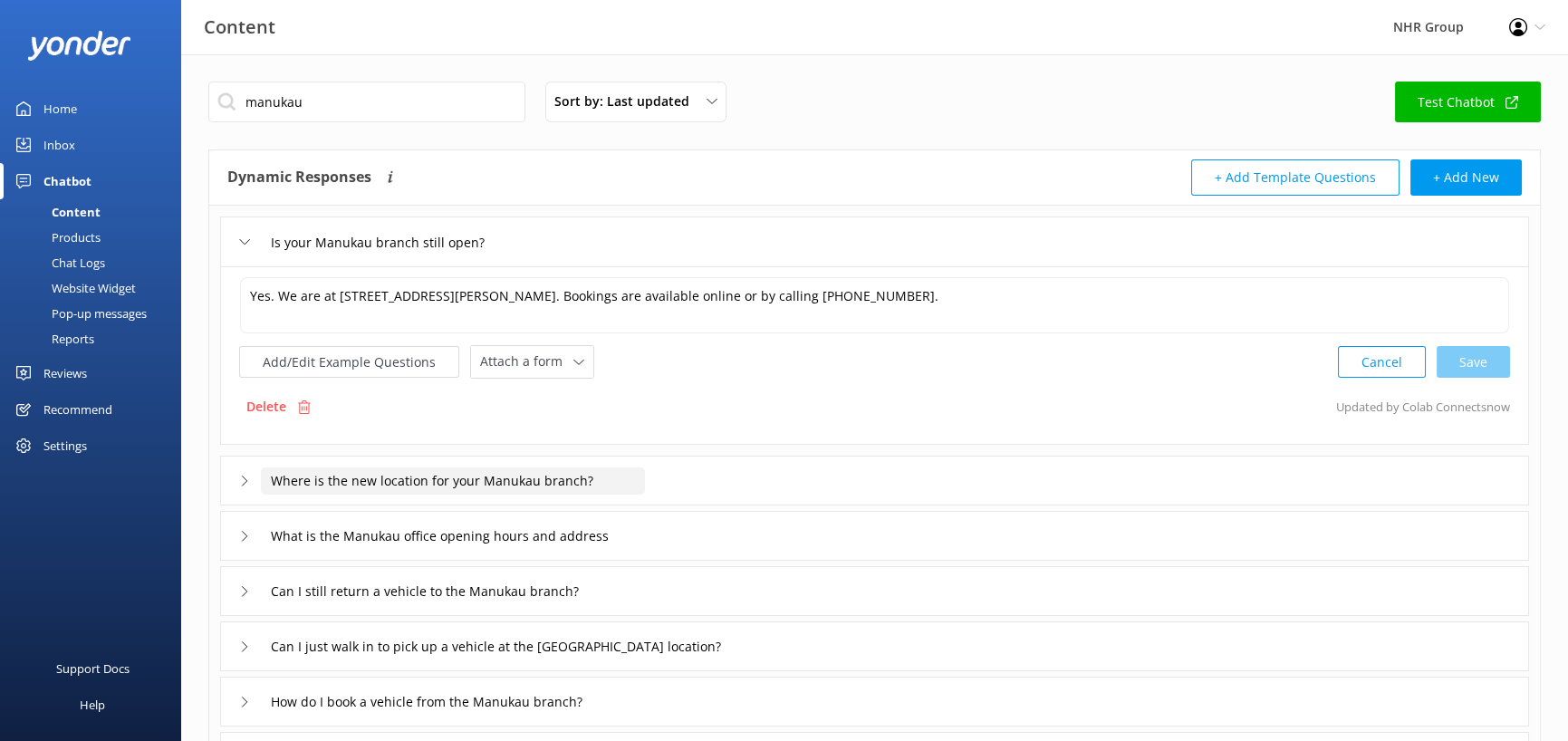
click at [583, 479] on input "Where is the new location for your Manukau branch?" at bounding box center [453, 481] width 384 height 27
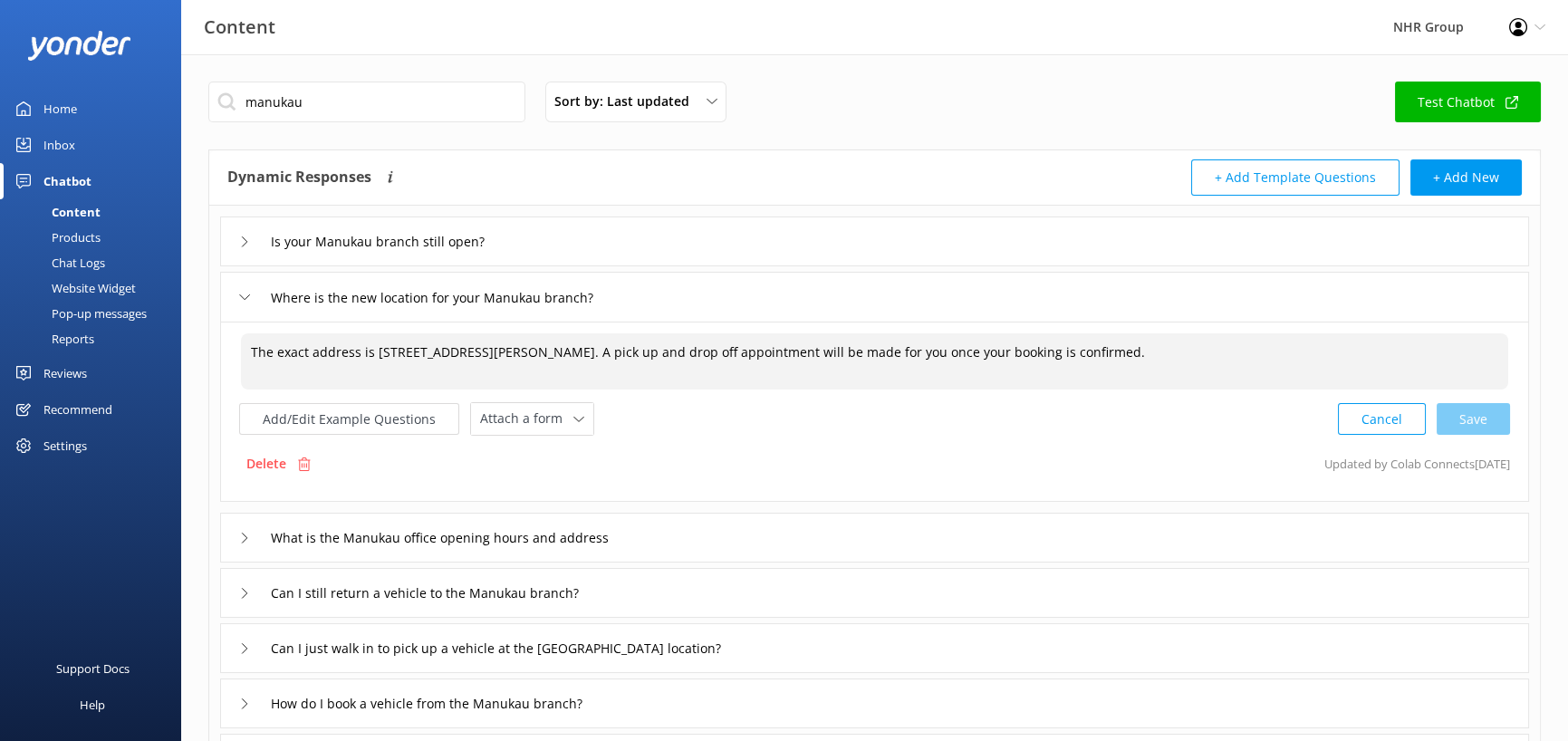
click at [381, 348] on textarea "The exact address is [STREET_ADDRESS][PERSON_NAME]. A pick up and drop off appo…" at bounding box center [874, 362] width 1267 height 56
drag, startPoint x: 689, startPoint y: 351, endPoint x: 1229, endPoint y: 353, distance: 540.0
click at [1229, 353] on textarea "The exact address is [STREET_ADDRESS][PERSON_NAME]. A pick up and drop off appo…" at bounding box center [874, 362] width 1267 height 56
click at [1462, 408] on div "Cancel Loading.." at bounding box center [1425, 417] width 172 height 34
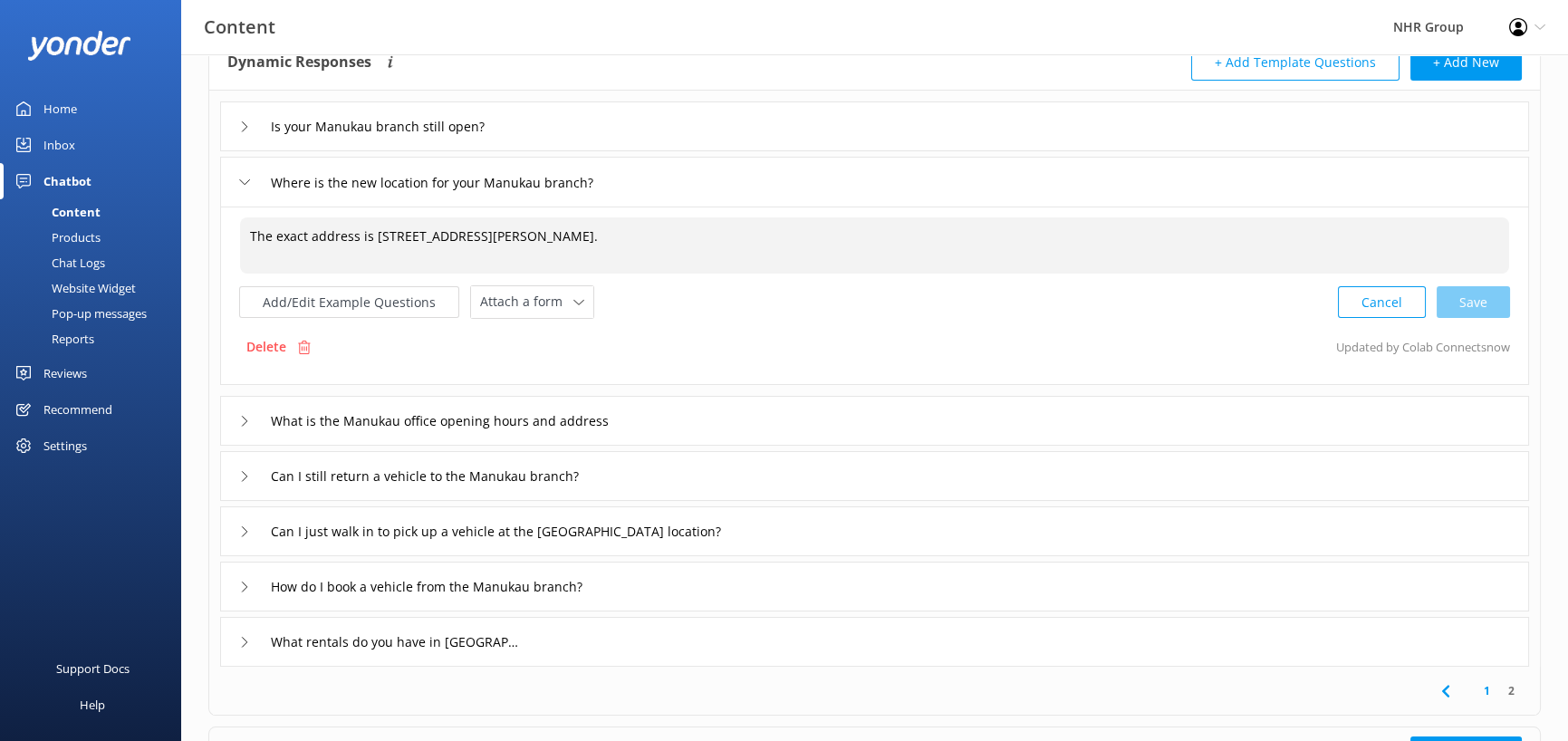
scroll to position [272, 0]
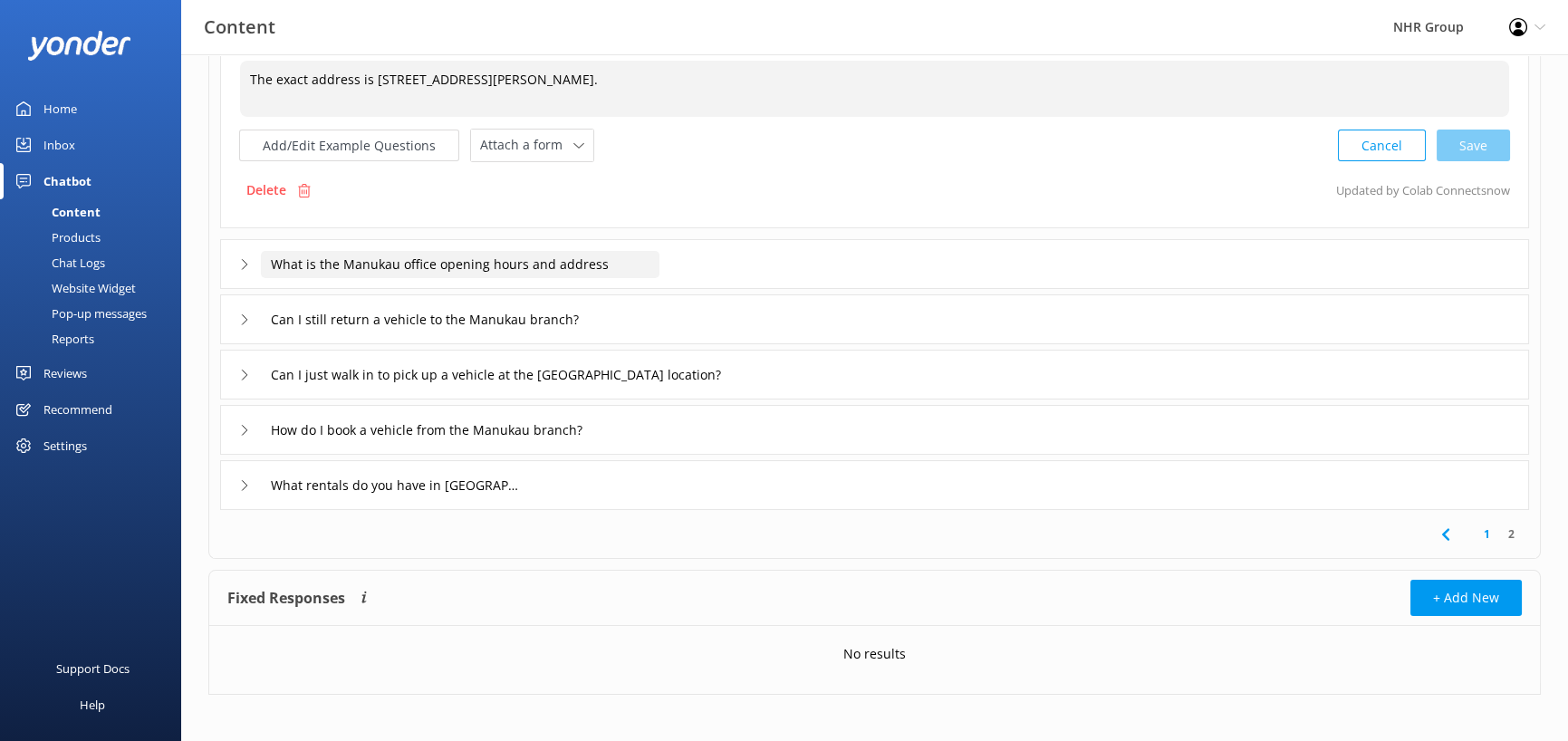
type textarea "The exact address is [STREET_ADDRESS][PERSON_NAME]."
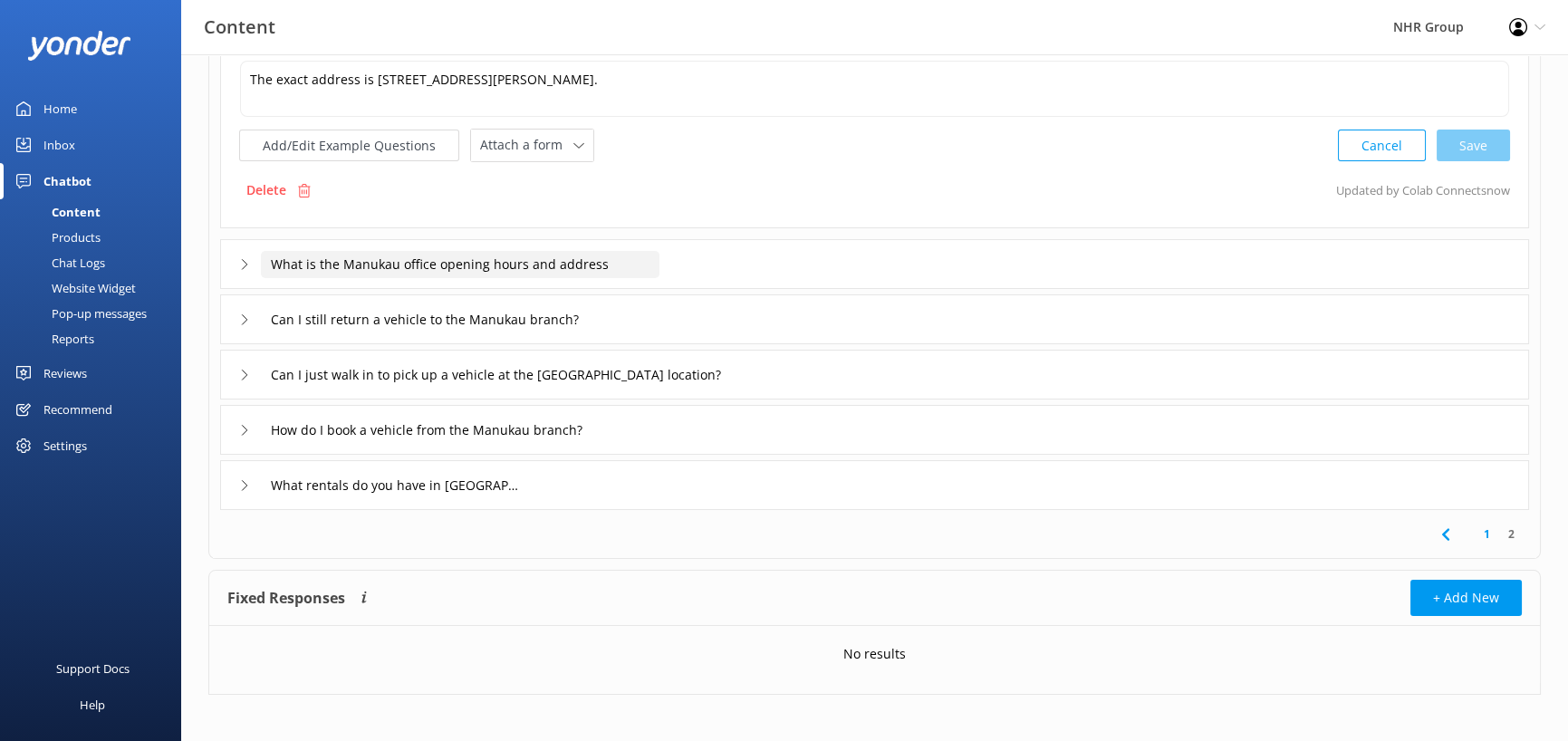
click at [587, 269] on input "What is the Manukau office opening hours and address" at bounding box center [459, 264] width 398 height 27
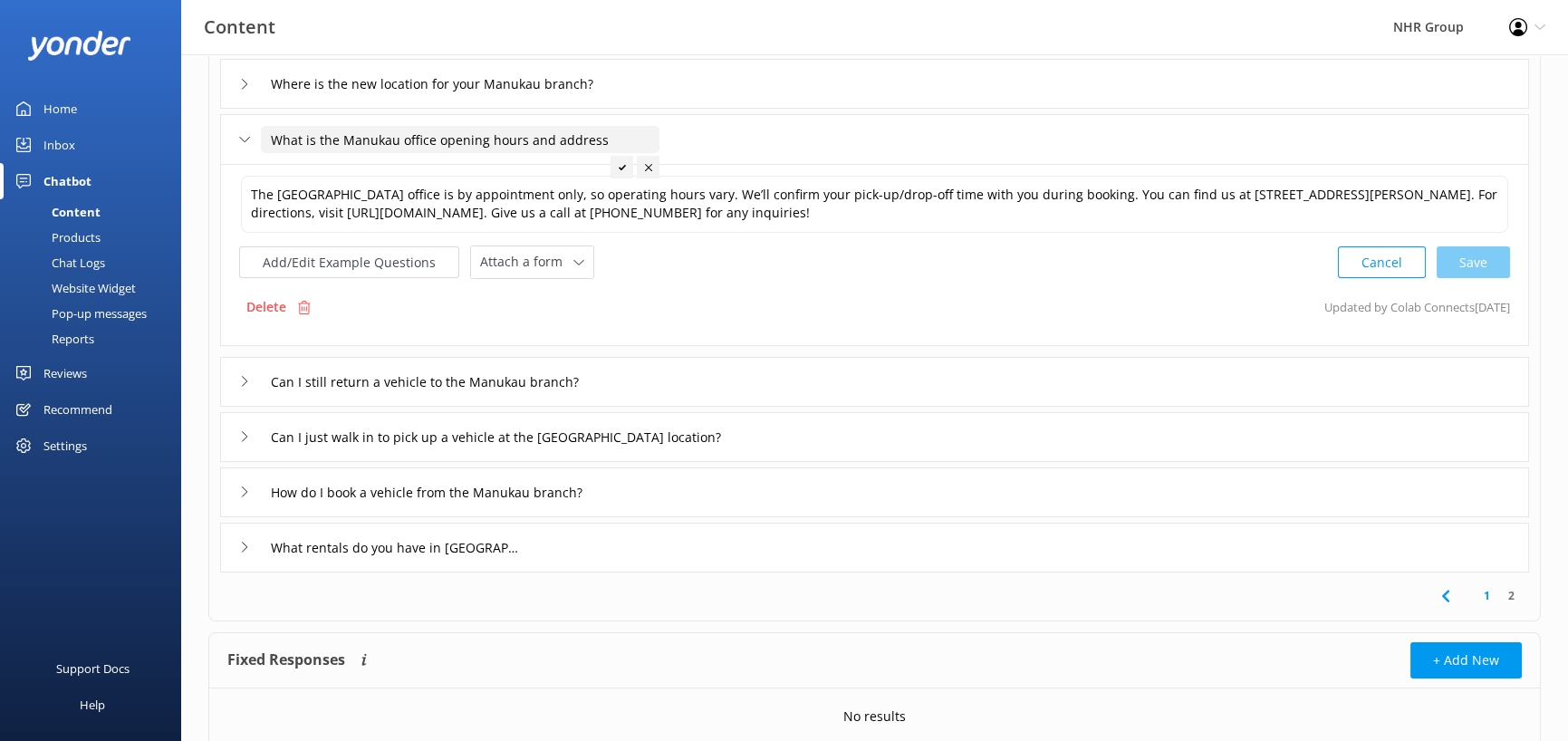
scroll to position [181, 0]
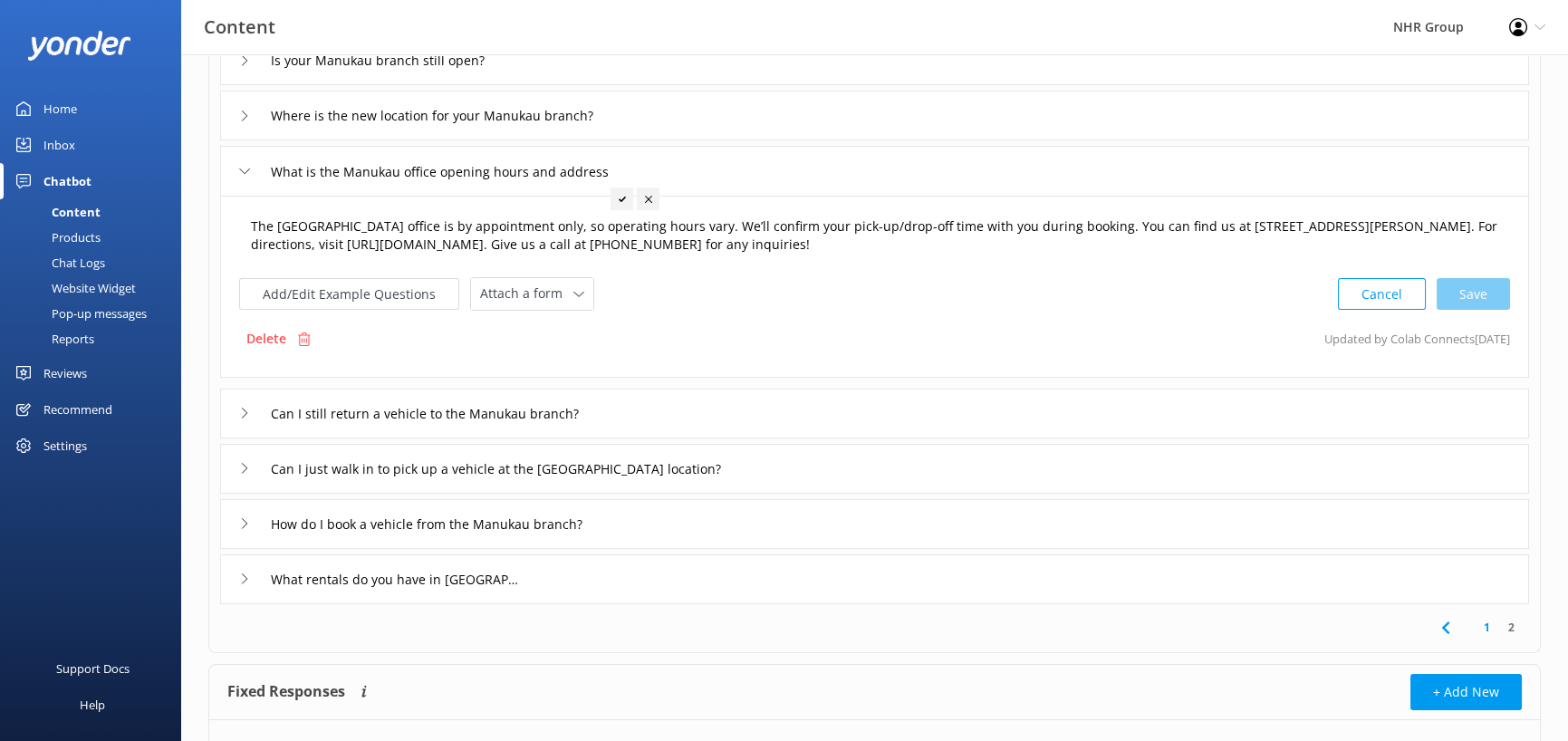
click at [1262, 220] on textarea "The [GEOGRAPHIC_DATA] office is by appointment only, so operating hours vary. W…" at bounding box center [874, 235] width 1267 height 57
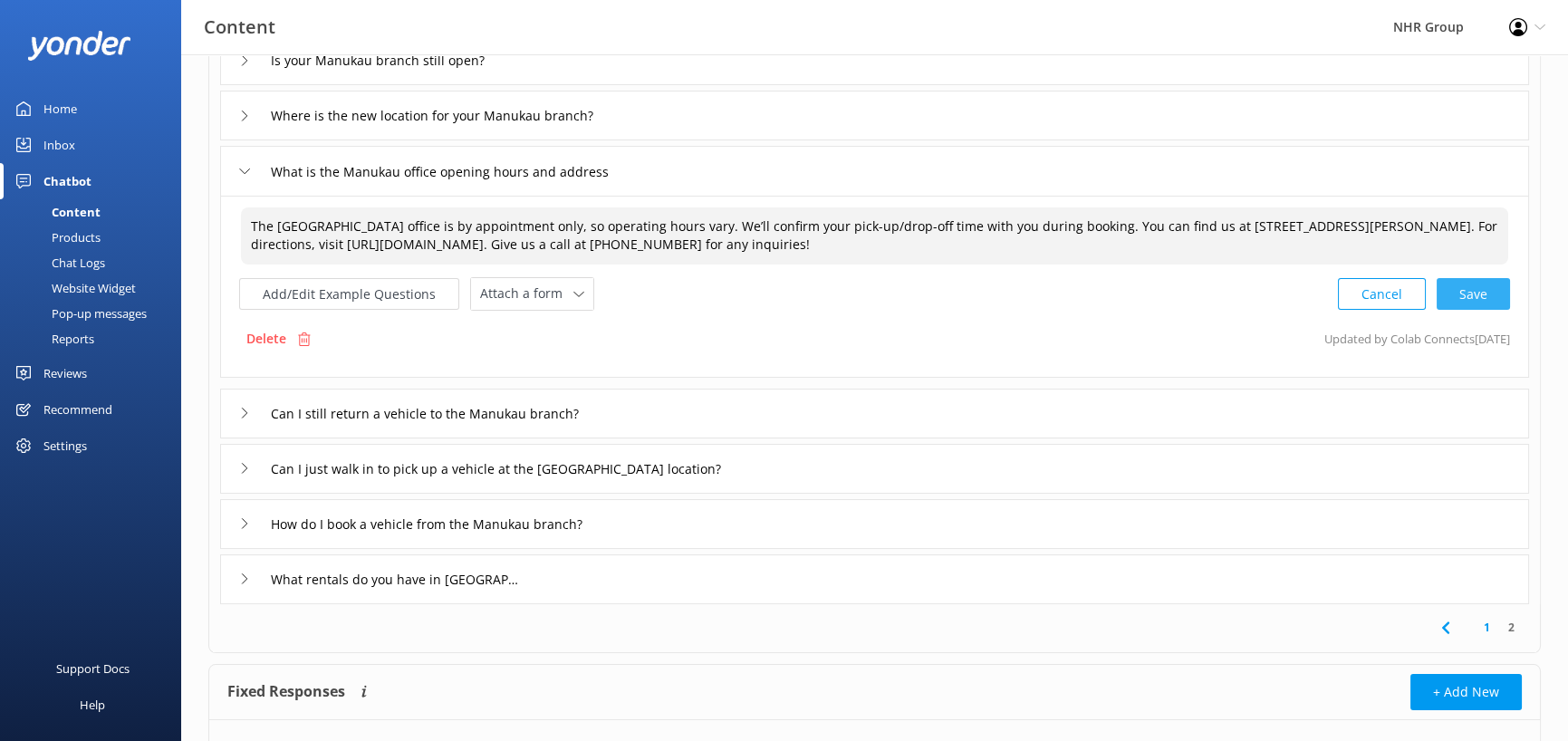
click at [1484, 293] on div "Cancel Save" at bounding box center [1425, 294] width 172 height 34
type textarea "The [GEOGRAPHIC_DATA] office is by appointment only, so operating hours vary. W…"
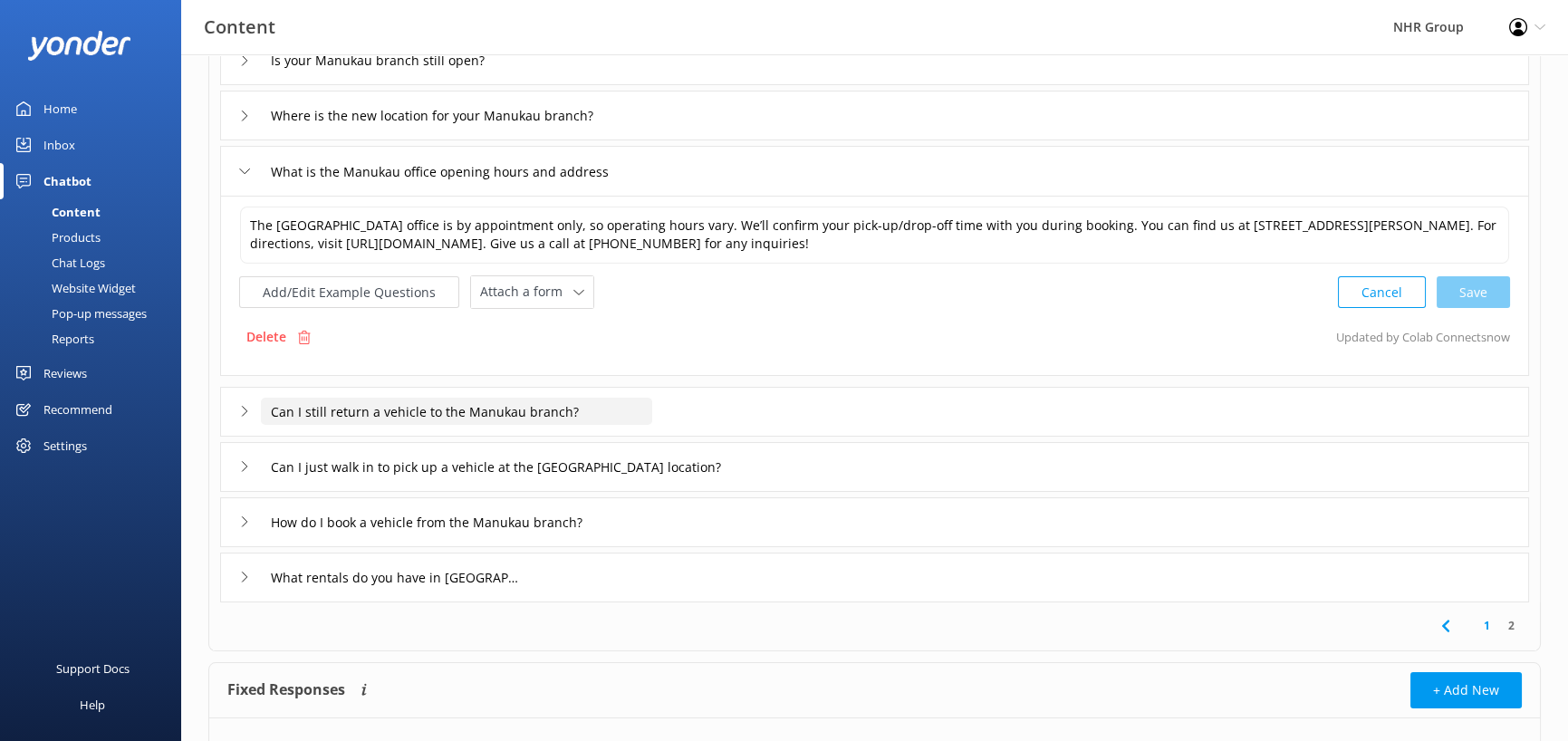
click at [605, 412] on input "Can I still return a vehicle to the Manukau branch?" at bounding box center [456, 410] width 392 height 27
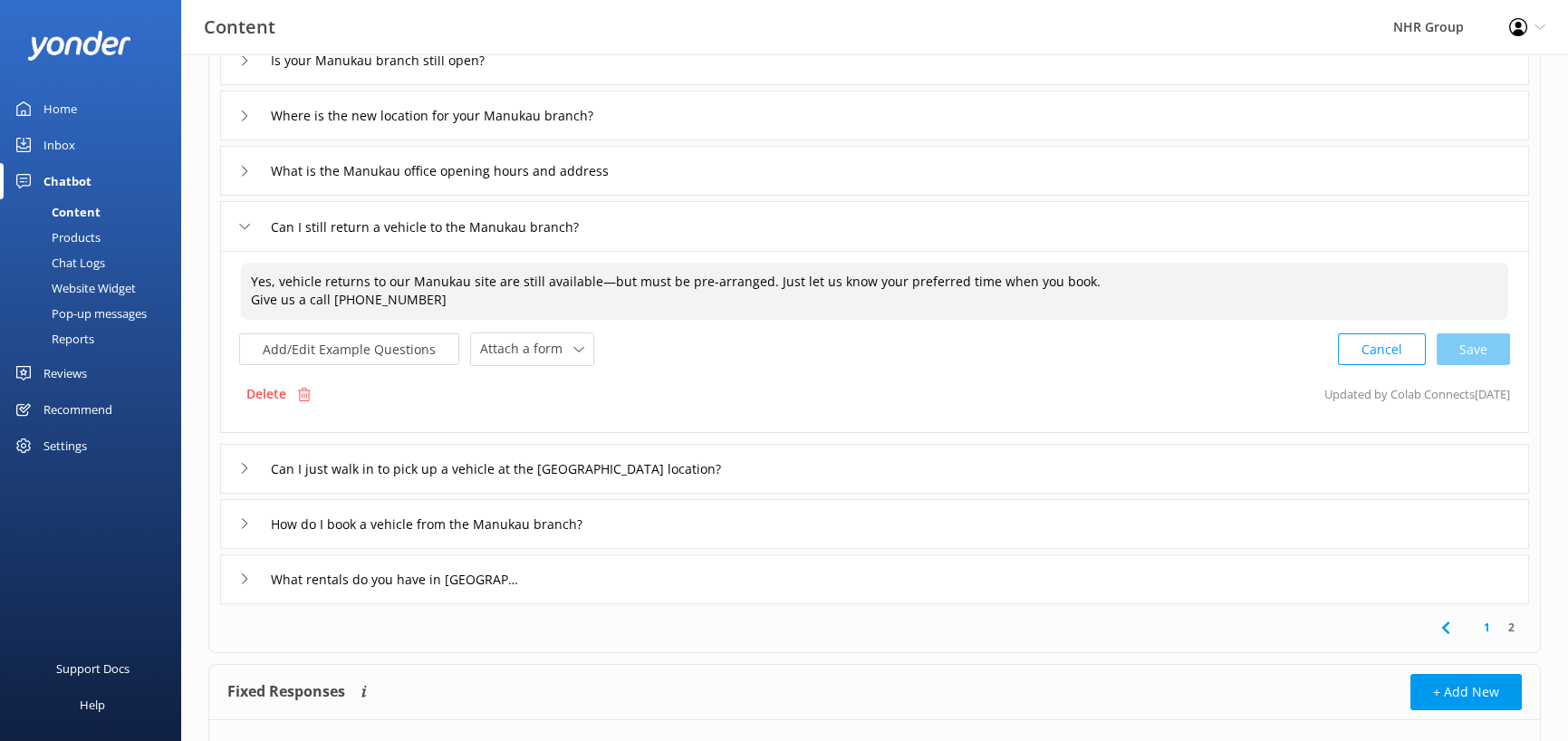
drag, startPoint x: 1120, startPoint y: 278, endPoint x: 592, endPoint y: 277, distance: 528.0
click at [592, 277] on textarea "Yes, vehicle returns to our Manukau site are still available—but must be pre-ar…" at bounding box center [874, 290] width 1267 height 57
click at [969, 333] on div "Add/Edit Example Questions Attach a form Leave contact details Check availabili…" at bounding box center [874, 349] width 1271 height 34
click at [957, 289] on textarea "Yes, vehicle returns to our Manukau site are still available—but must be pre-ar…" at bounding box center [874, 290] width 1267 height 57
drag, startPoint x: 590, startPoint y: 280, endPoint x: 1098, endPoint y: 288, distance: 508.1
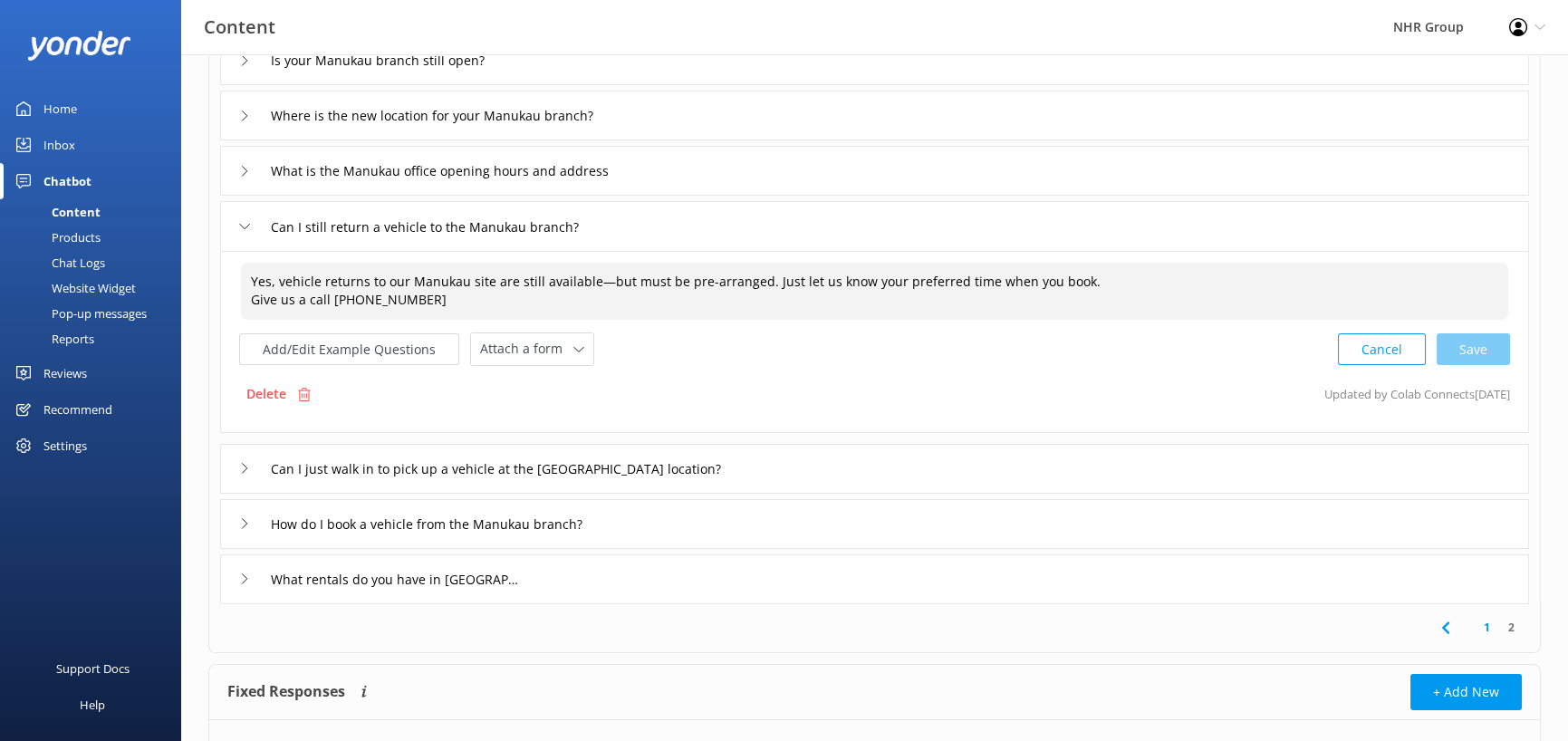
click at [1098, 288] on textarea "Yes, vehicle returns to our Manukau site are still available—but must be pre-ar…" at bounding box center [874, 290] width 1267 height 57
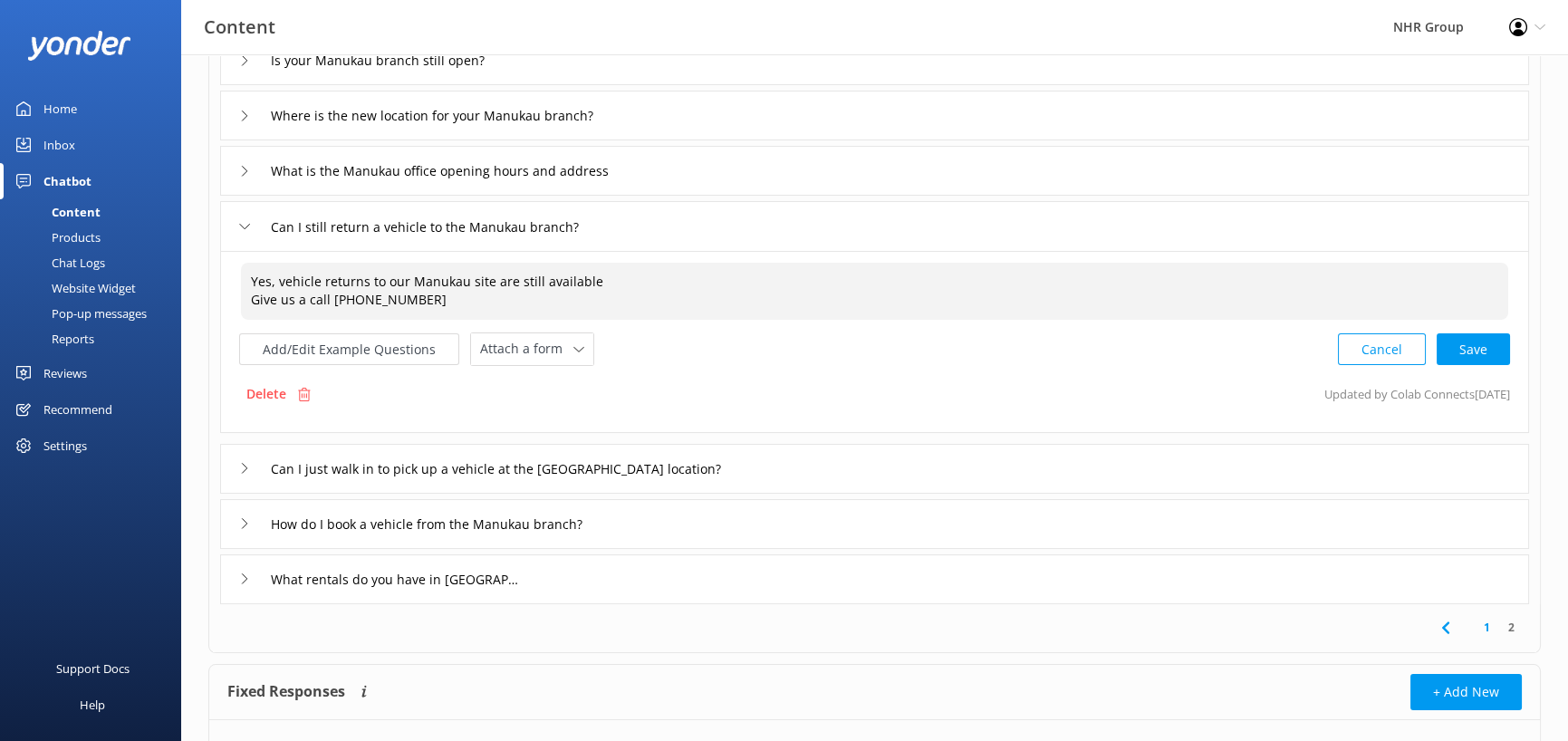
click at [417, 303] on textarea "Yes, vehicle returns to our Manukau site are still available Give us a call [PH…" at bounding box center [874, 290] width 1267 height 57
click at [249, 297] on textarea "Yes, vehicle returns to our Manukau site are still available Give us a call [PH…" at bounding box center [874, 290] width 1267 height 57
click at [809, 267] on textarea "Yes, vehicle returns to our Manukau site are still available. Give us a call [P…" at bounding box center [874, 290] width 1267 height 56
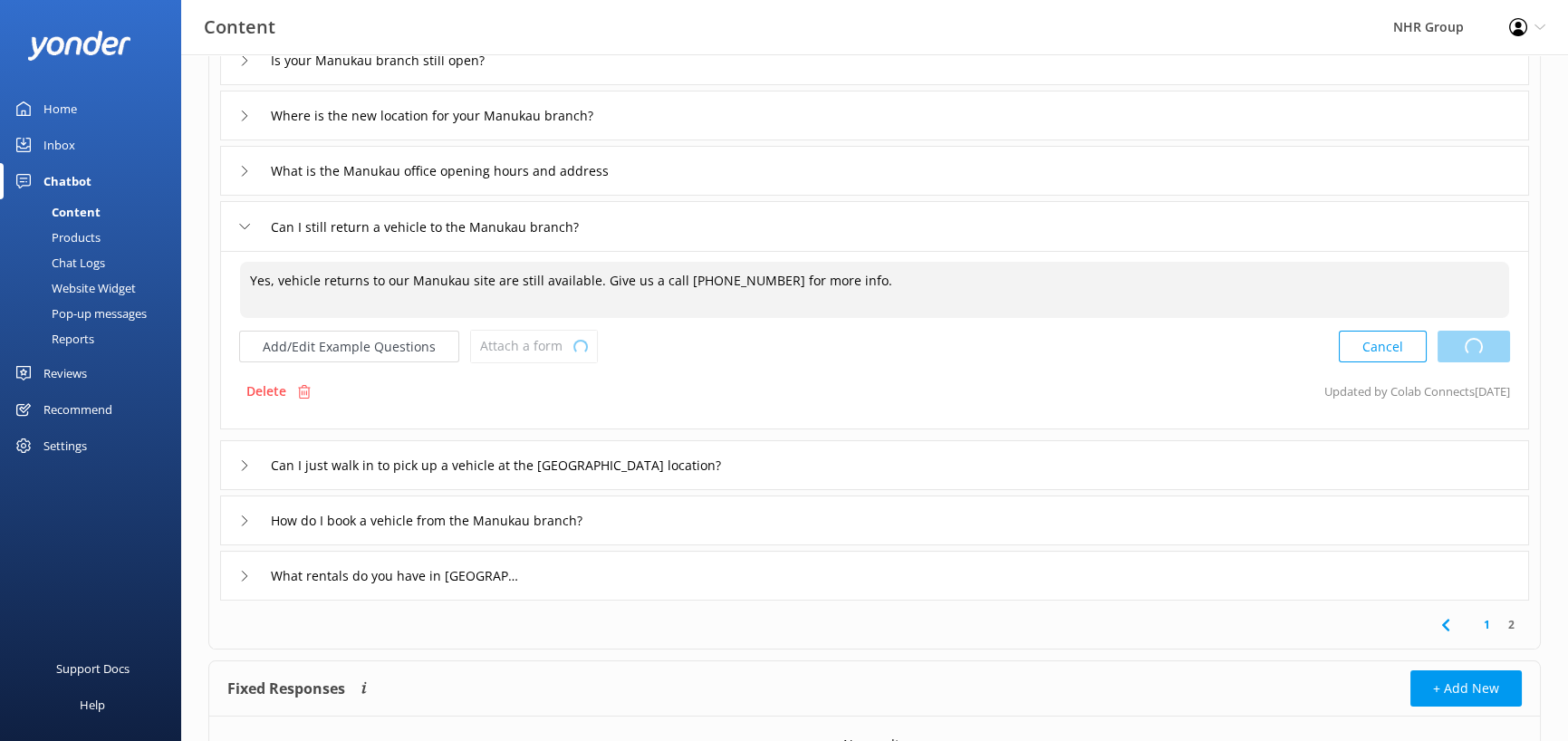
click at [1486, 355] on div "Cancel Loading.." at bounding box center [1425, 347] width 172 height 34
type textarea "Yes, vehicle returns to our Manukau site are still available. Give us a call [P…"
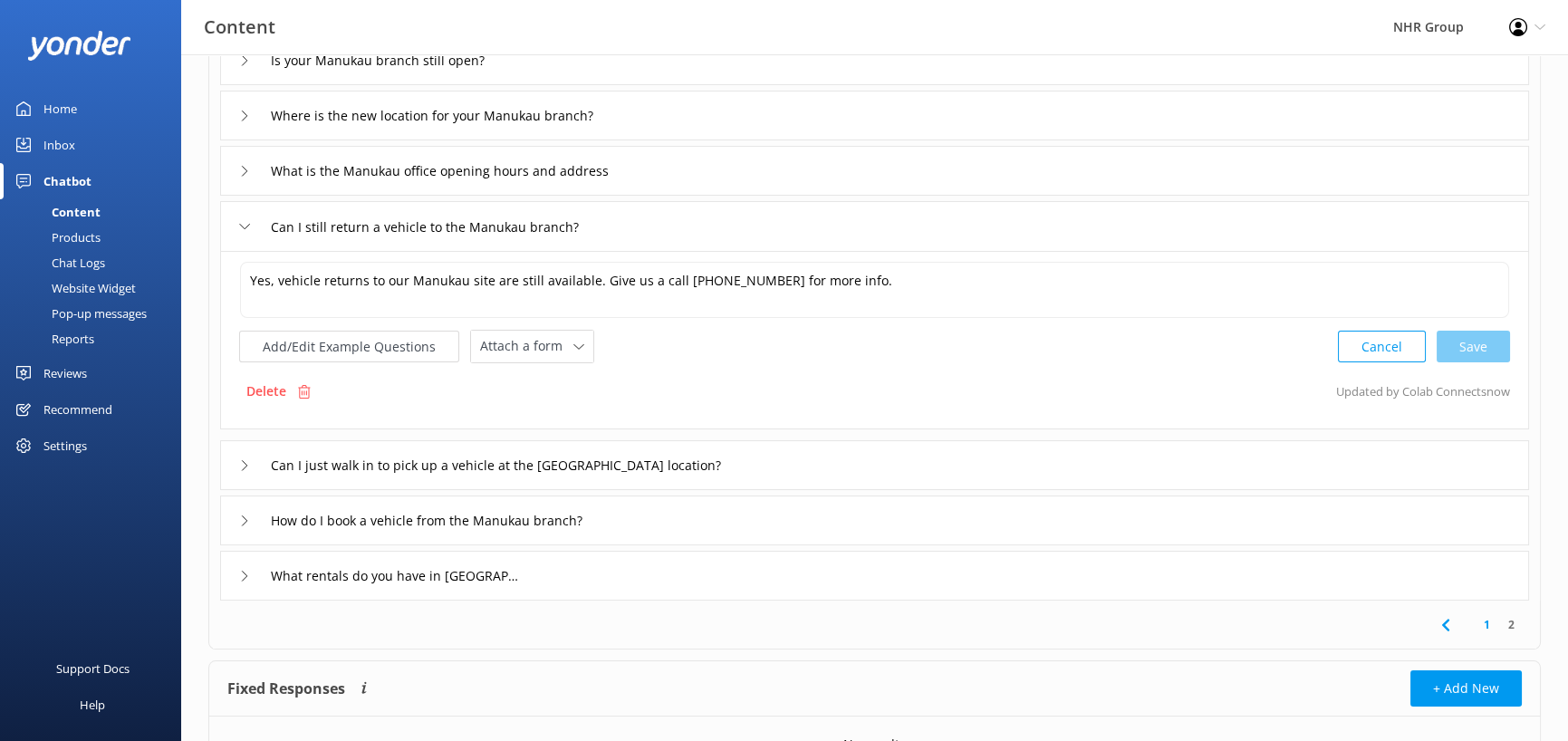
click at [808, 465] on div "Can I just walk in to pick up a vehicle at the [GEOGRAPHIC_DATA] location?" at bounding box center [874, 465] width 1309 height 50
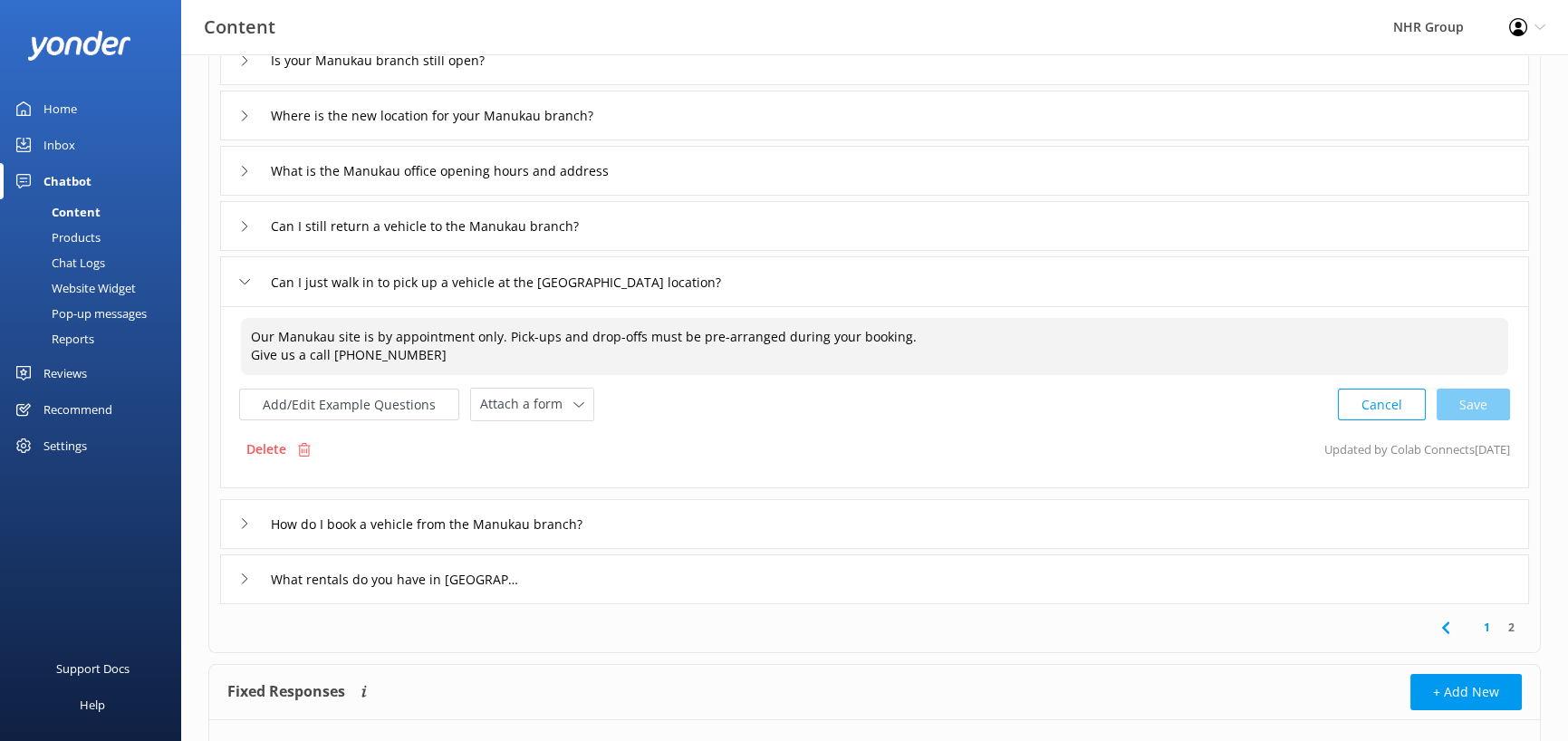
click at [416, 353] on textarea "Our Manukau site is by appointment only. Pick-ups and drop-offs must be pre-arr…" at bounding box center [874, 346] width 1267 height 57
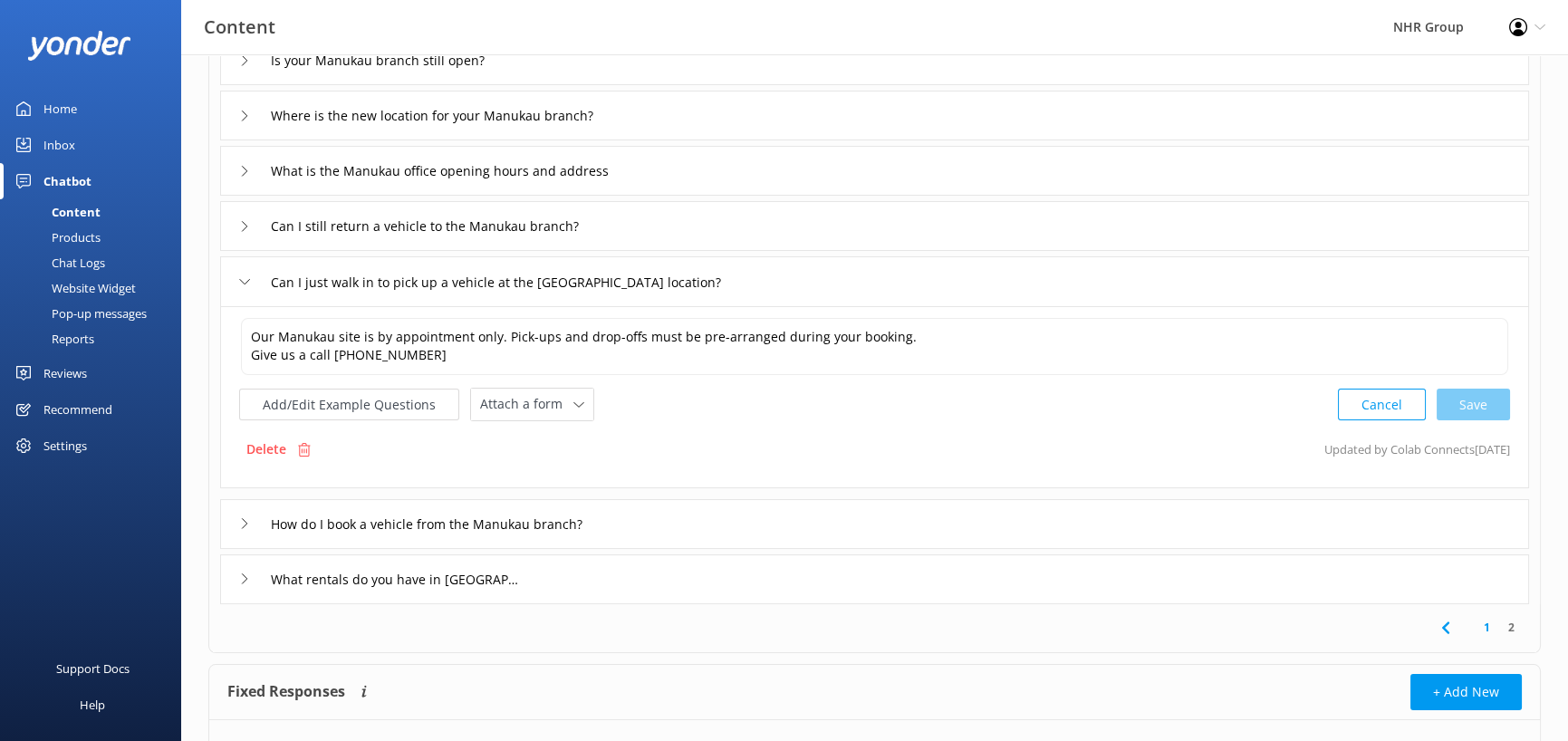
click at [652, 528] on div "How do I book a vehicle from the Manukau branch?" at bounding box center [874, 524] width 1309 height 50
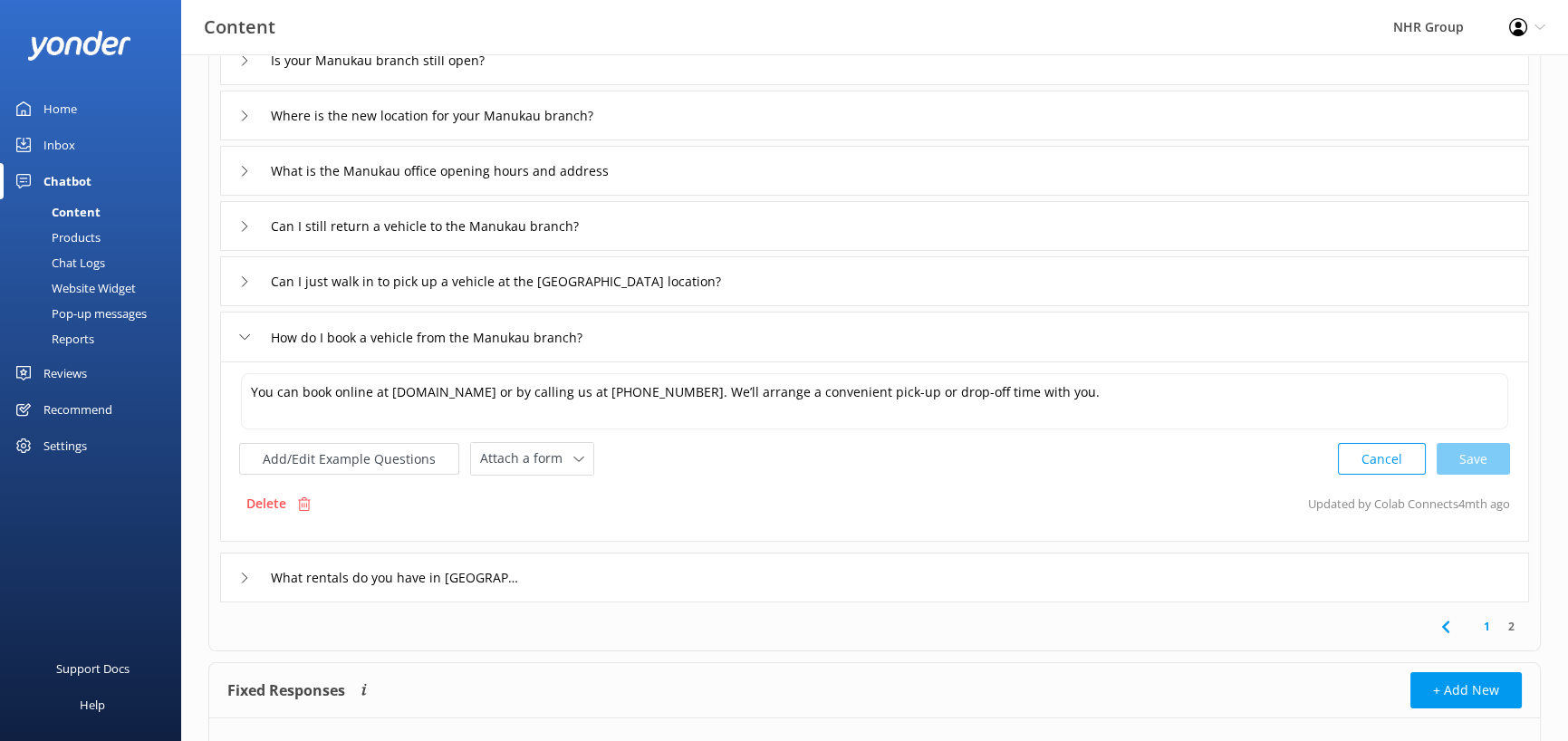
click at [674, 580] on div "What rentals do you have in [GEOGRAPHIC_DATA]" at bounding box center [874, 577] width 1309 height 50
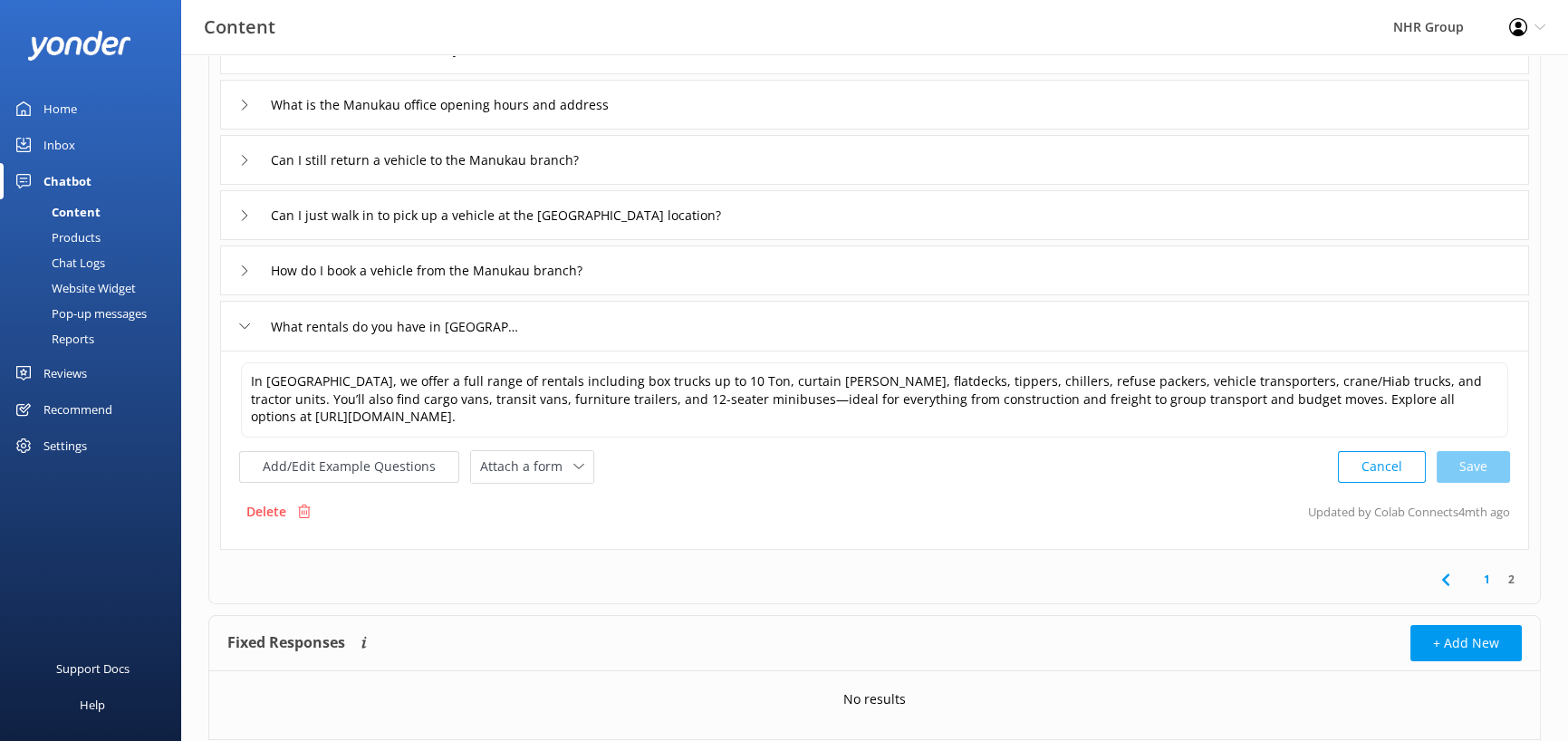
scroll to position [208, 0]
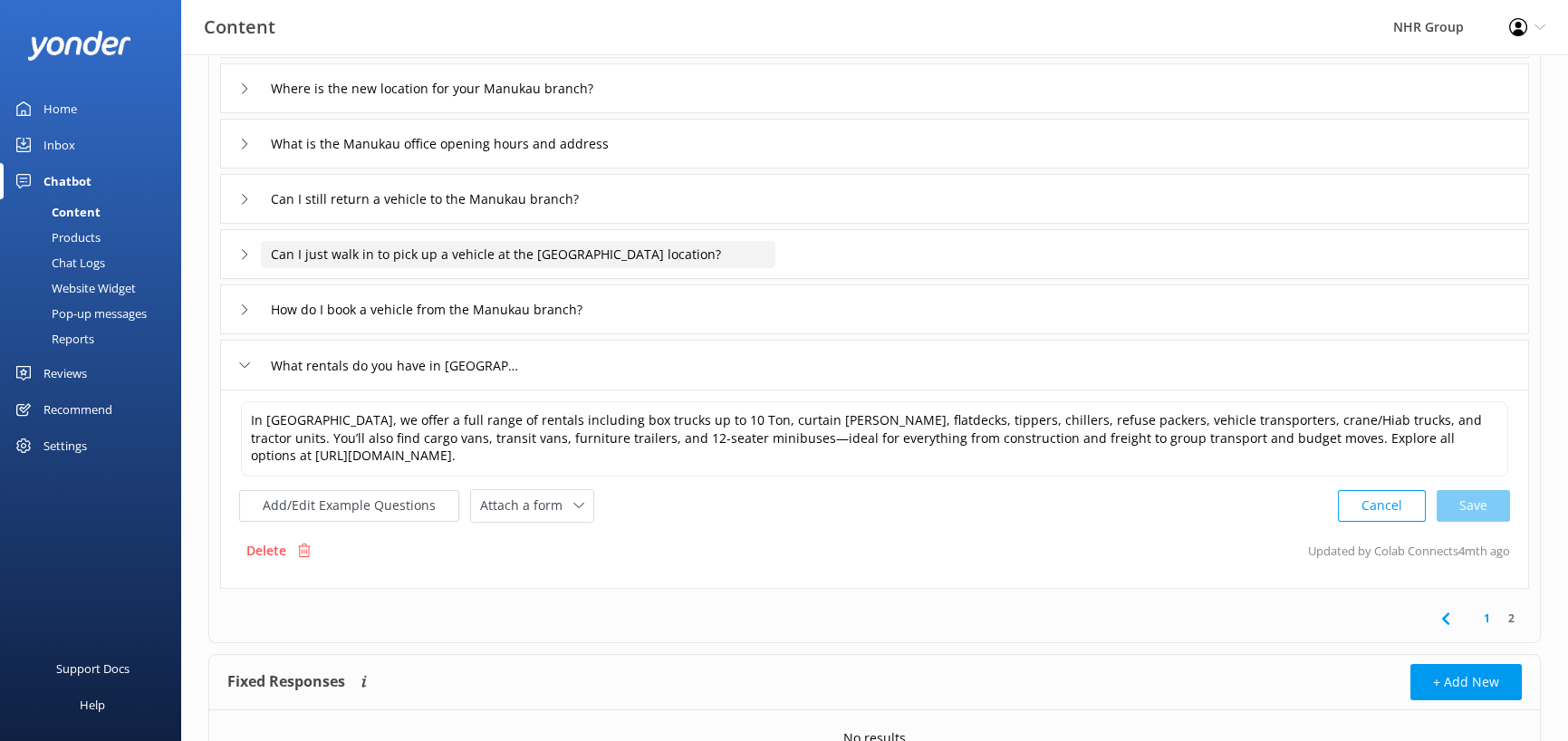
click at [686, 246] on input "Can I just walk in to pick up a vehicle at the [GEOGRAPHIC_DATA] location?" at bounding box center [517, 254] width 515 height 27
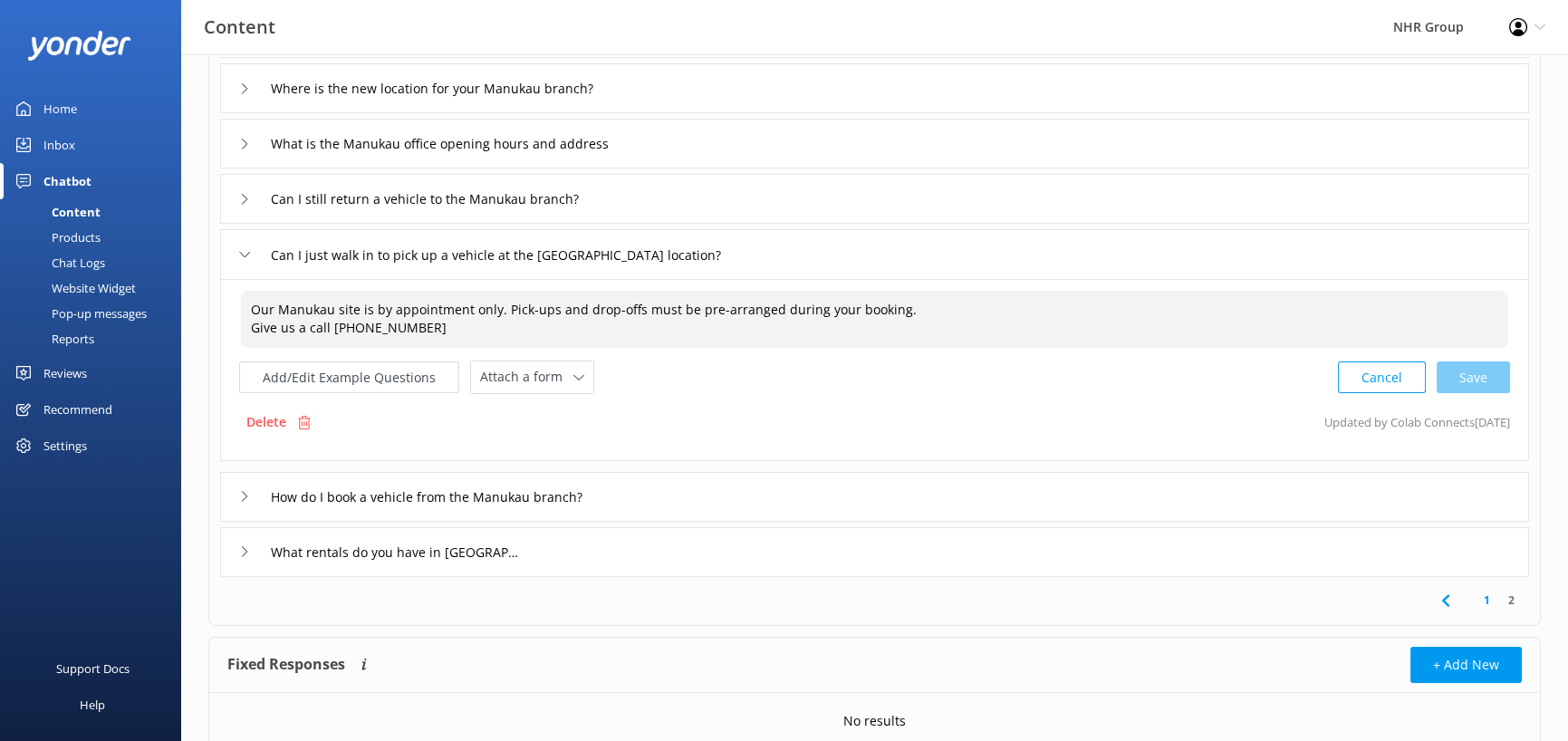
drag, startPoint x: 499, startPoint y: 310, endPoint x: 253, endPoint y: 316, distance: 246.1
click at [253, 316] on textarea "Our Manukau site is by appointment only. Pick-ups and drop-offs must be pre-arr…" at bounding box center [874, 319] width 1267 height 57
click at [694, 345] on textarea "Our Manukau site is by appointment only. Pick-ups and drop-offs must be pre-arr…" at bounding box center [874, 319] width 1267 height 57
drag, startPoint x: 499, startPoint y: 307, endPoint x: 243, endPoint y: 297, distance: 256.2
click at [243, 297] on textarea "Our Manukau site is by appointment only. Pick-ups and drop-offs must be pre-arr…" at bounding box center [874, 319] width 1267 height 57
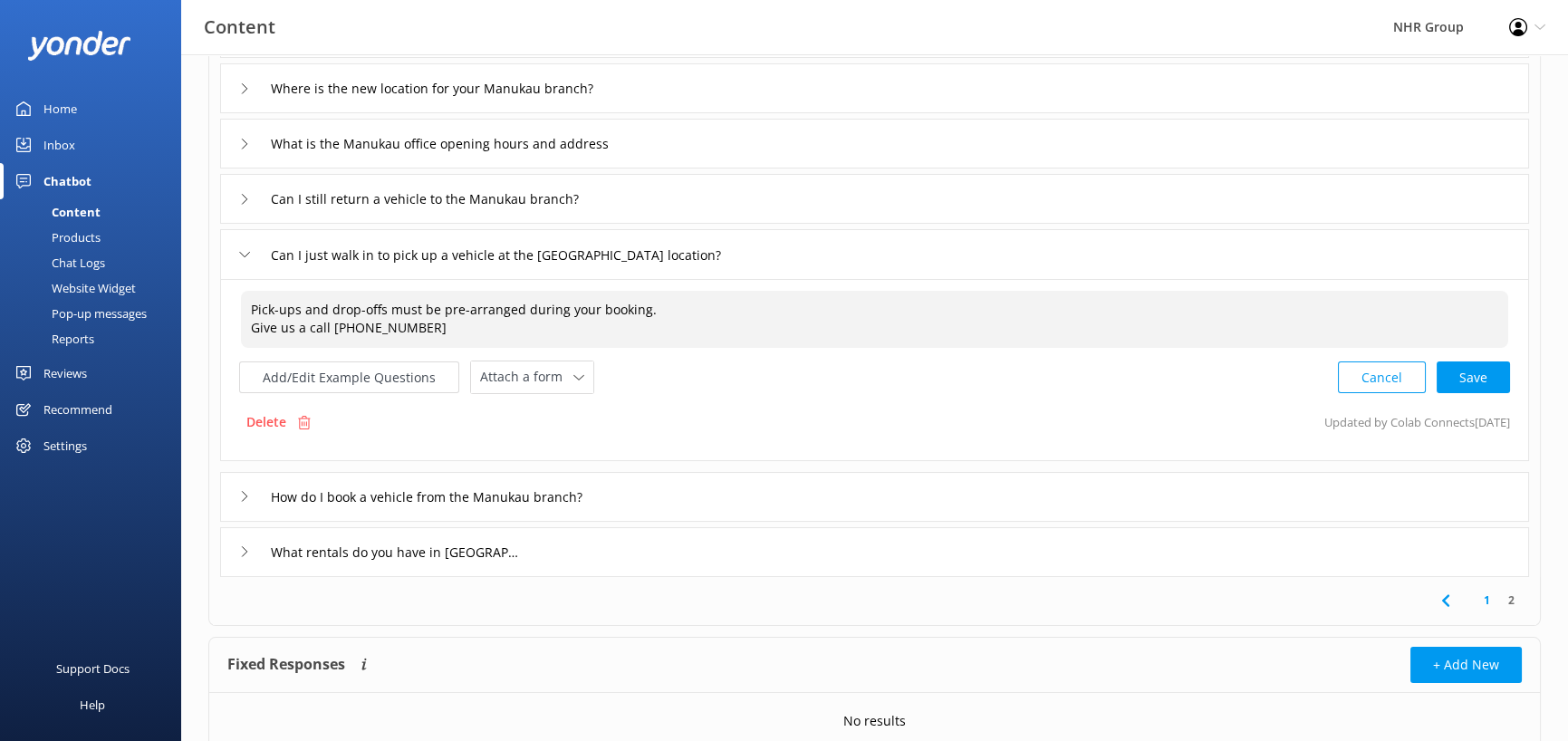
click at [254, 330] on textarea "Pick-ups and drop-offs must be pre-arranged during your booking. Give us a call…" at bounding box center [874, 319] width 1267 height 57
click at [883, 297] on textarea "Pick-ups and drop-offs must be pre-arranged during your booking. Give us a call…" at bounding box center [874, 319] width 1267 height 56
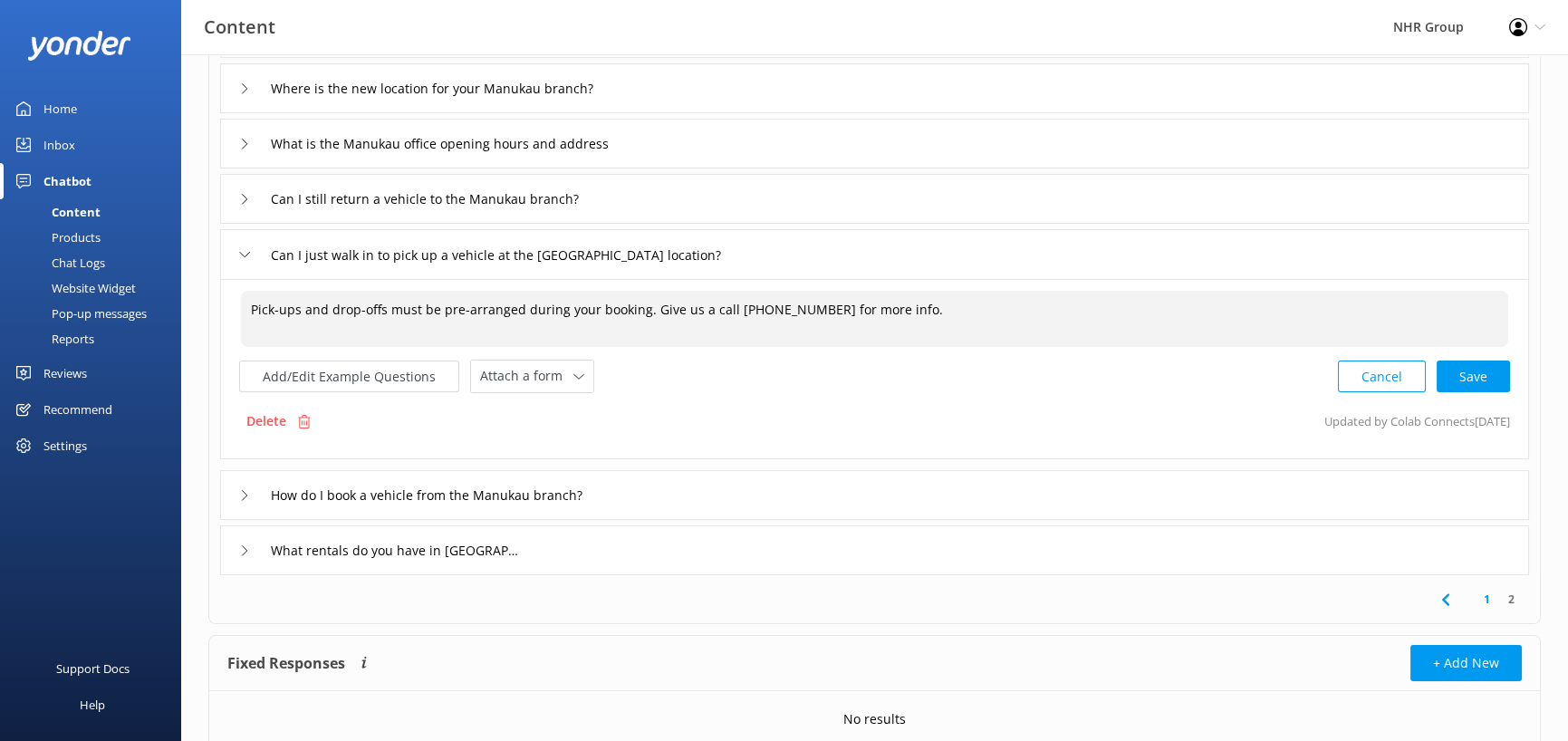
type textarea "Pick-ups and drop-offs must be pre-arranged during your booking. Give us a call…"
click at [1480, 399] on div "Pick-ups and drop-offs must be pre-arranged during your booking. Give us a call…" at bounding box center [874, 369] width 1309 height 180
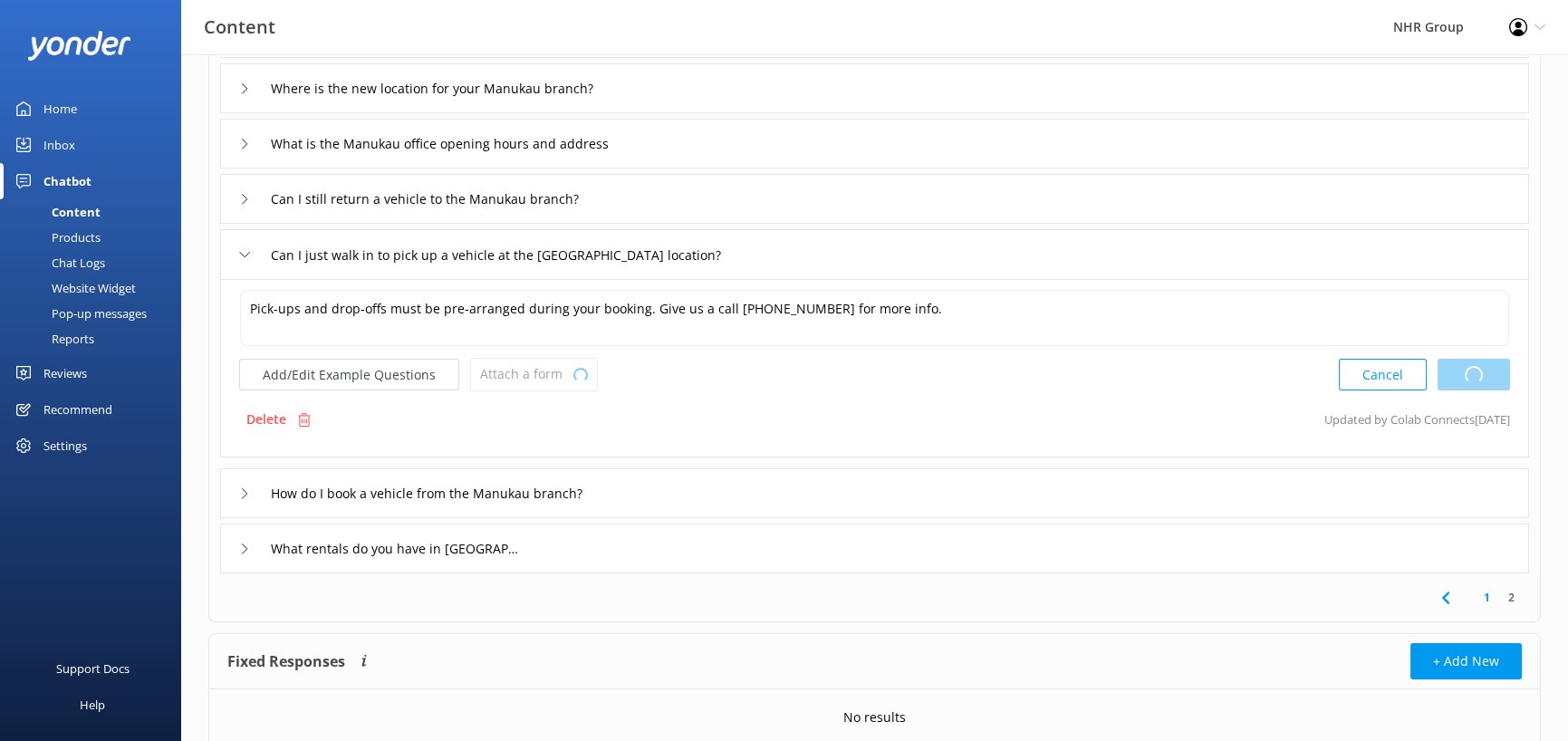
click at [1486, 377] on div "Cancel Loading.." at bounding box center [1425, 375] width 172 height 34
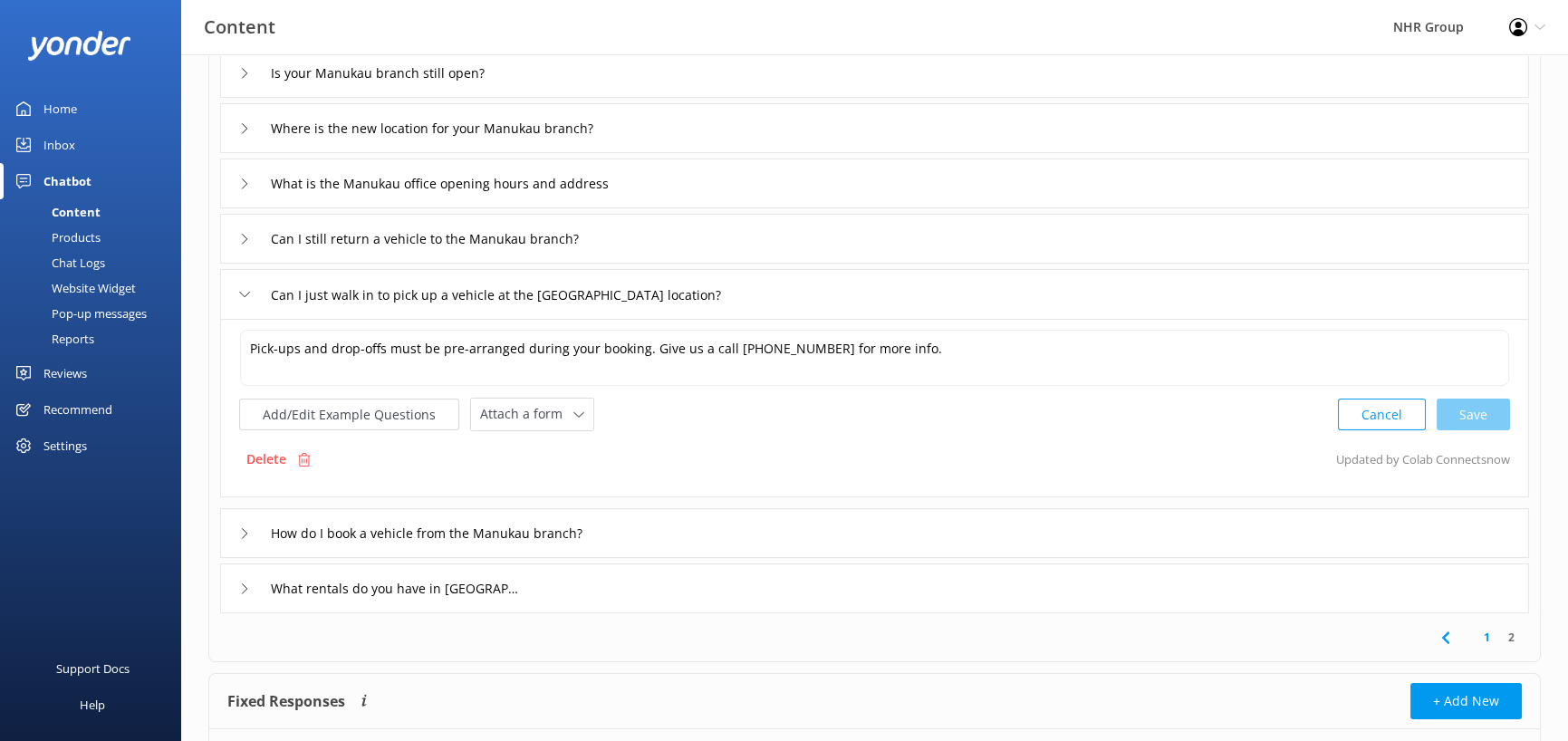
scroll to position [278, 0]
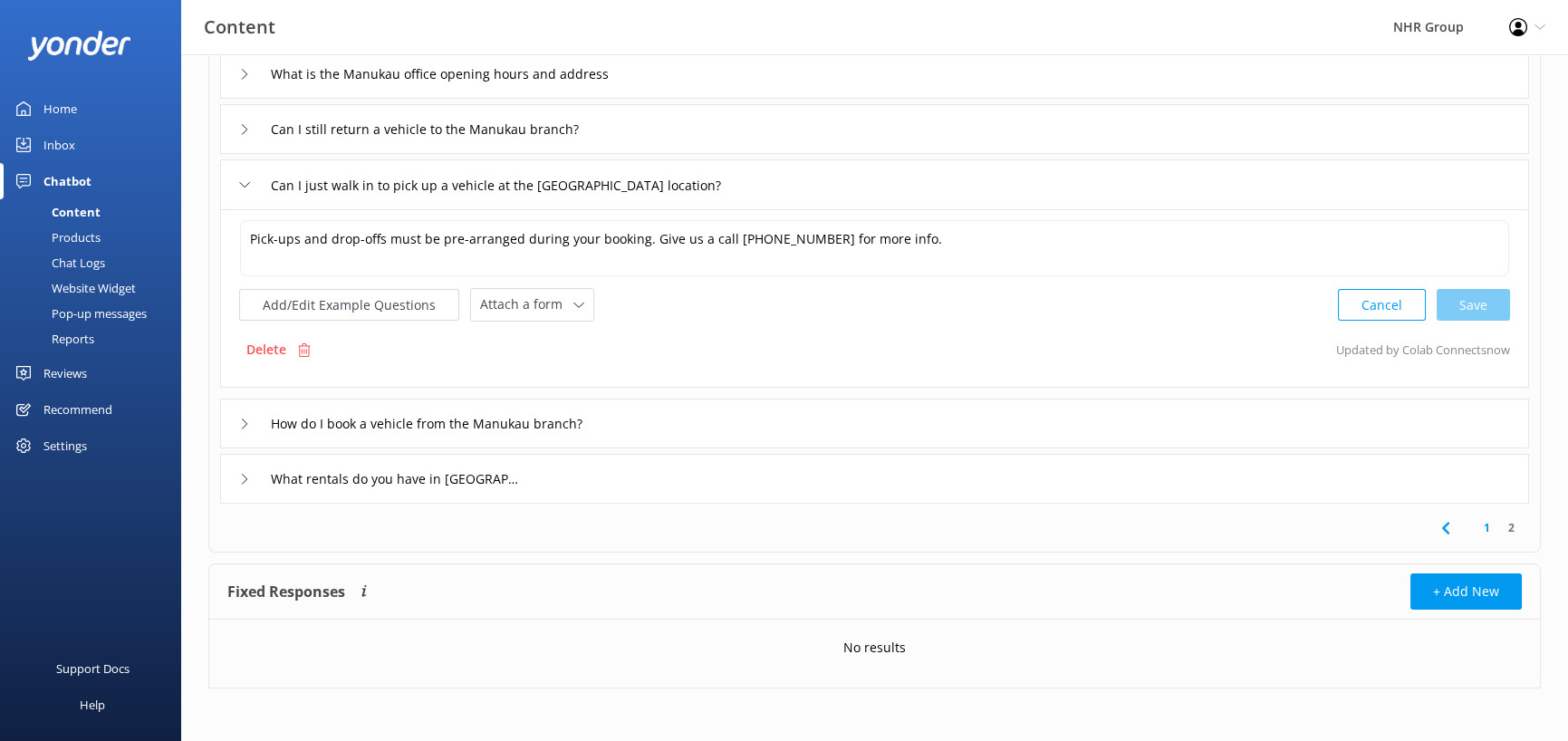
click at [1486, 530] on link "1" at bounding box center [1487, 527] width 24 height 17
